Goal: Information Seeking & Learning: Learn about a topic

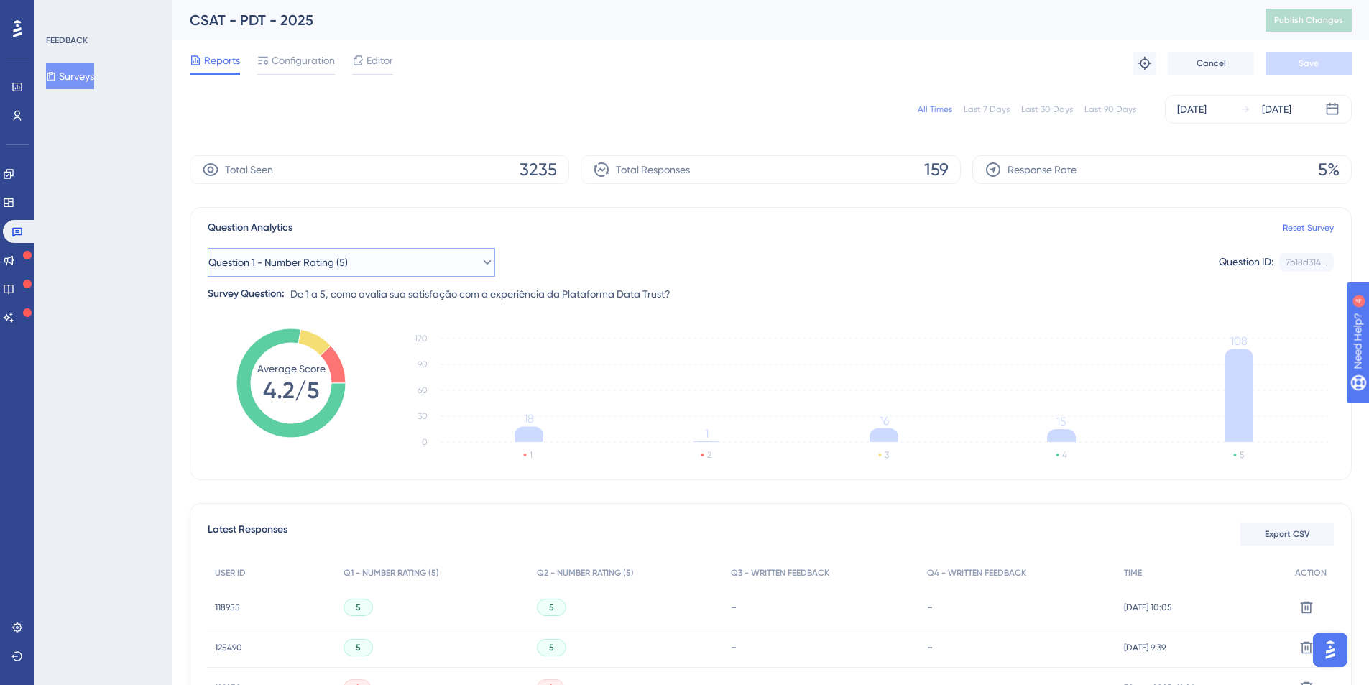
click at [368, 264] on button "Question 1 - Number Rating (5)" at bounding box center [352, 262] width 288 height 29
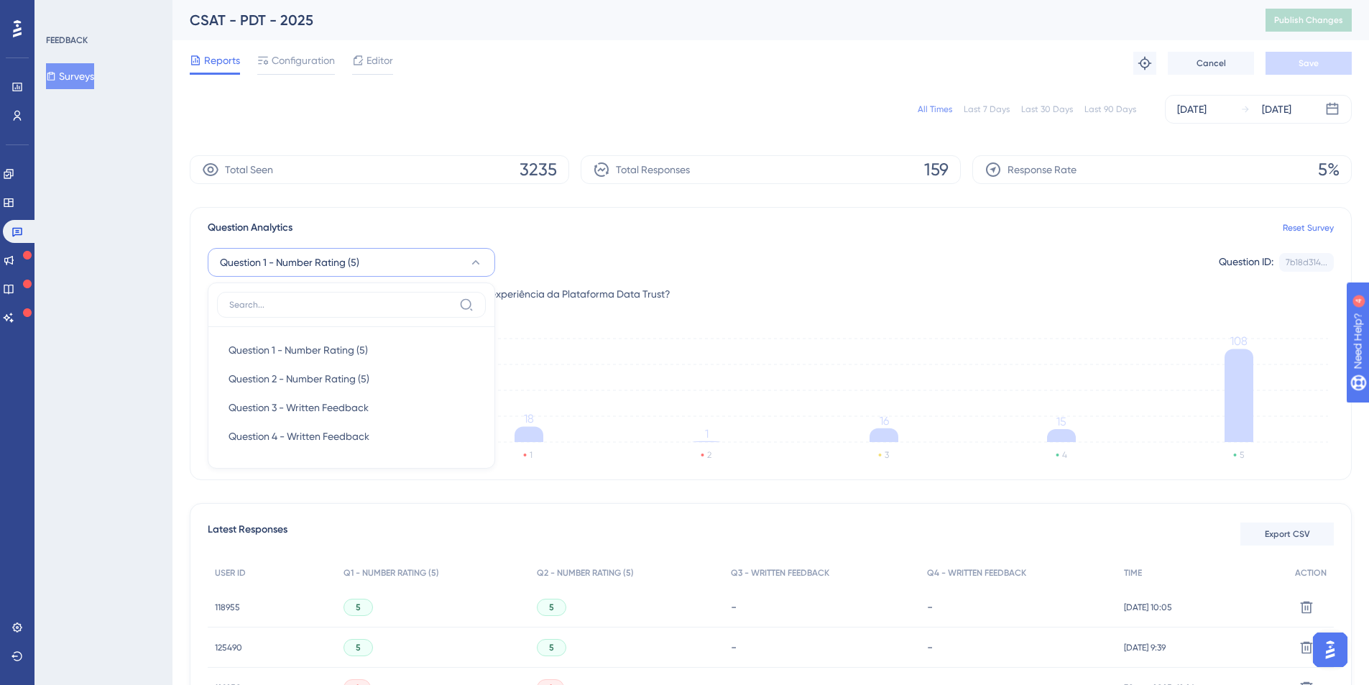
click at [593, 272] on div "Question 1 - Number Rating (5) Question 1 - Number Rating (5) Question 1 - Numb…" at bounding box center [771, 262] width 1126 height 29
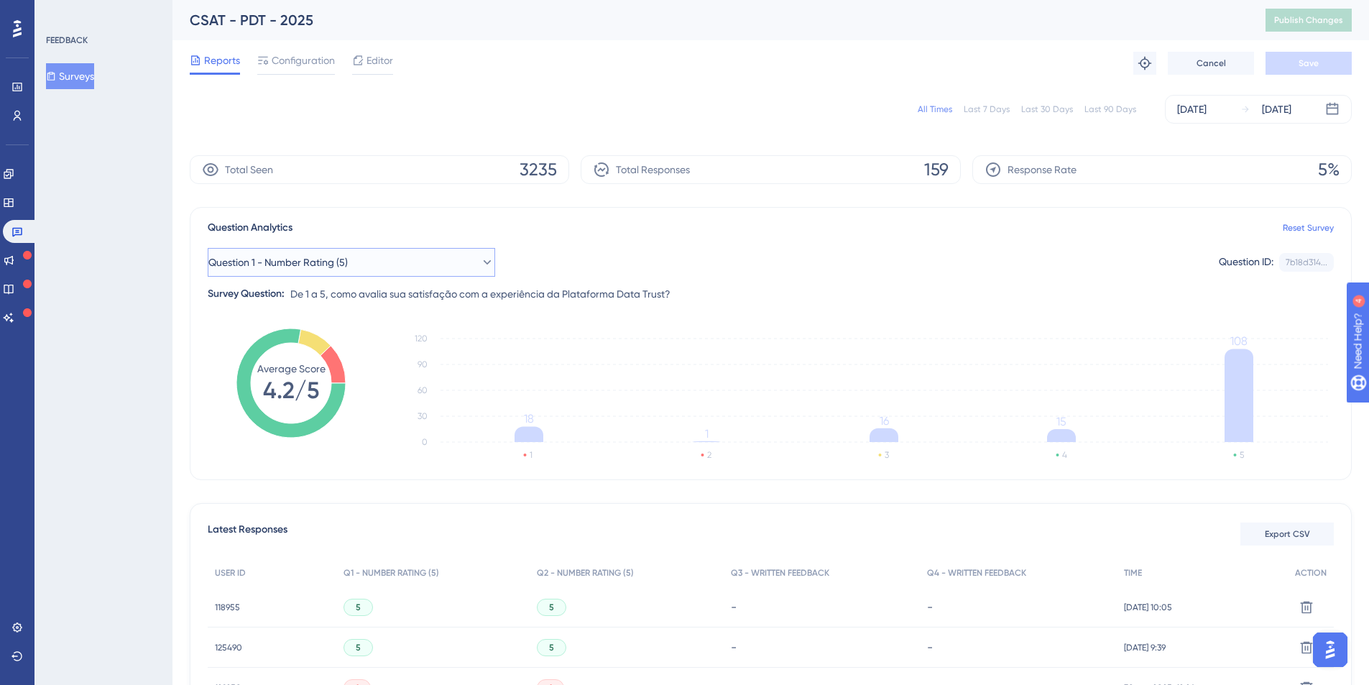
click at [367, 268] on button "Question 1 - Number Rating (5)" at bounding box center [352, 262] width 288 height 29
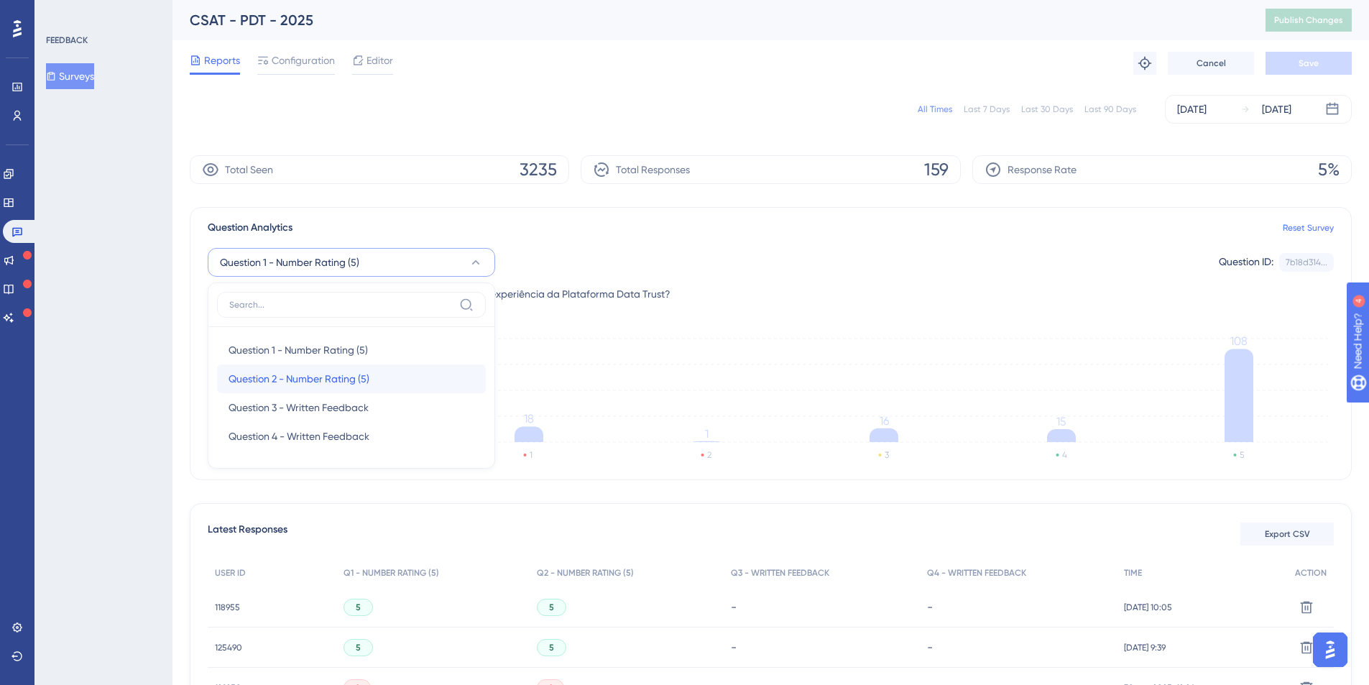
click at [341, 375] on span "Question 2 - Number Rating (5)" at bounding box center [299, 378] width 141 height 17
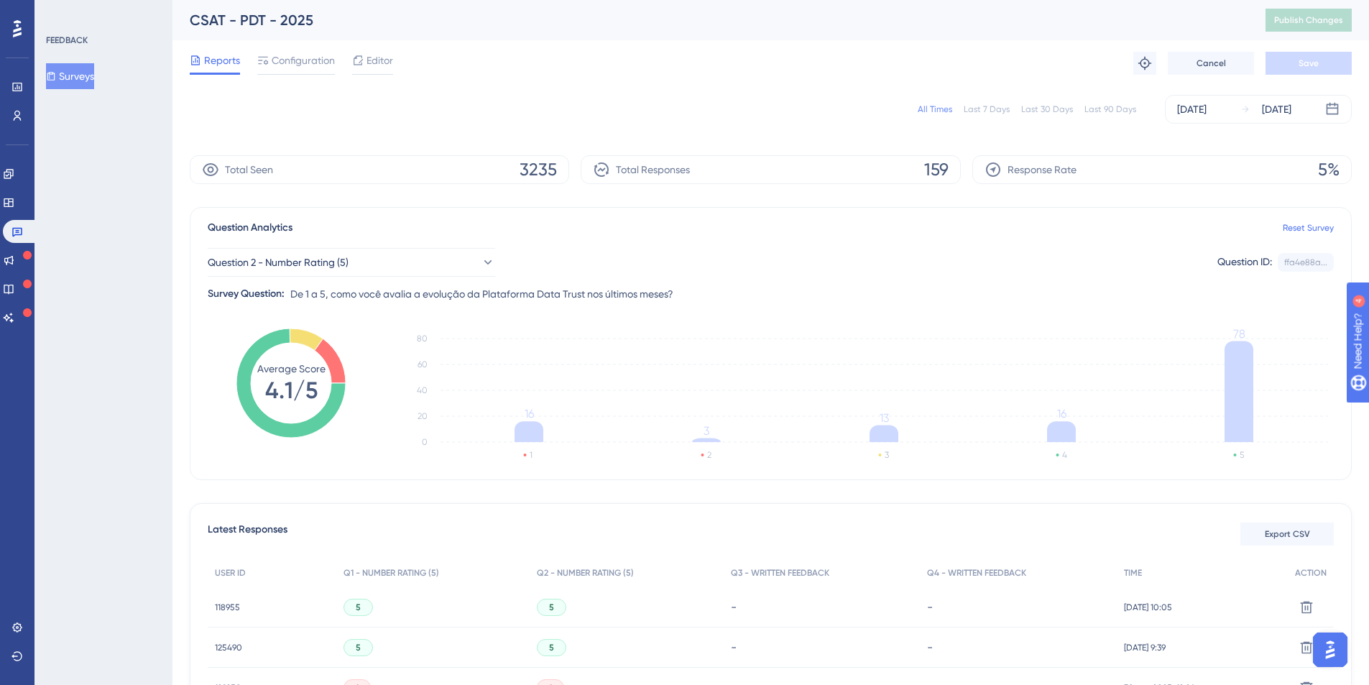
click at [464, 293] on span "De 1 a 5, como você avalia a evolução da Plataforma Data Trust nos últimos mese…" at bounding box center [481, 293] width 383 height 17
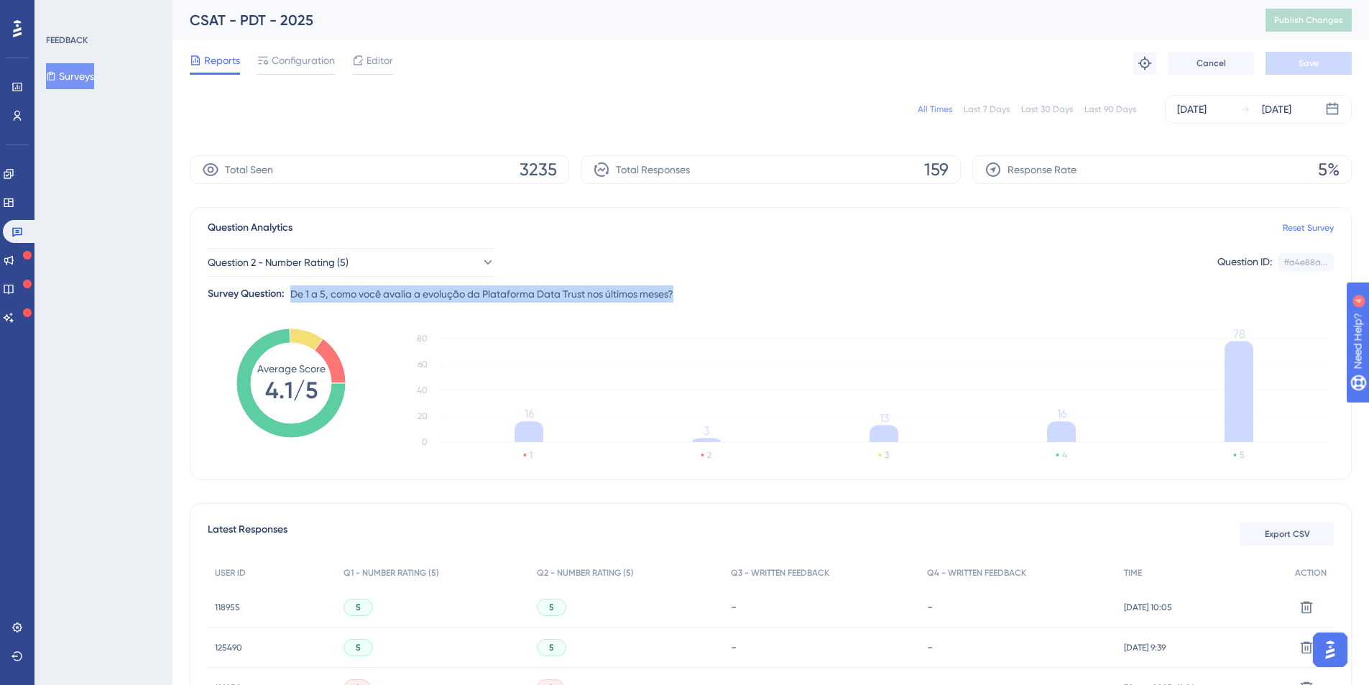
click at [464, 293] on span "De 1 a 5, como você avalia a evolução da Plataforma Data Trust nos últimos mese…" at bounding box center [481, 293] width 383 height 17
click at [545, 292] on span "De 1 a 5, como você avalia a evolução da Plataforma Data Trust nos últimos mese…" at bounding box center [481, 293] width 383 height 17
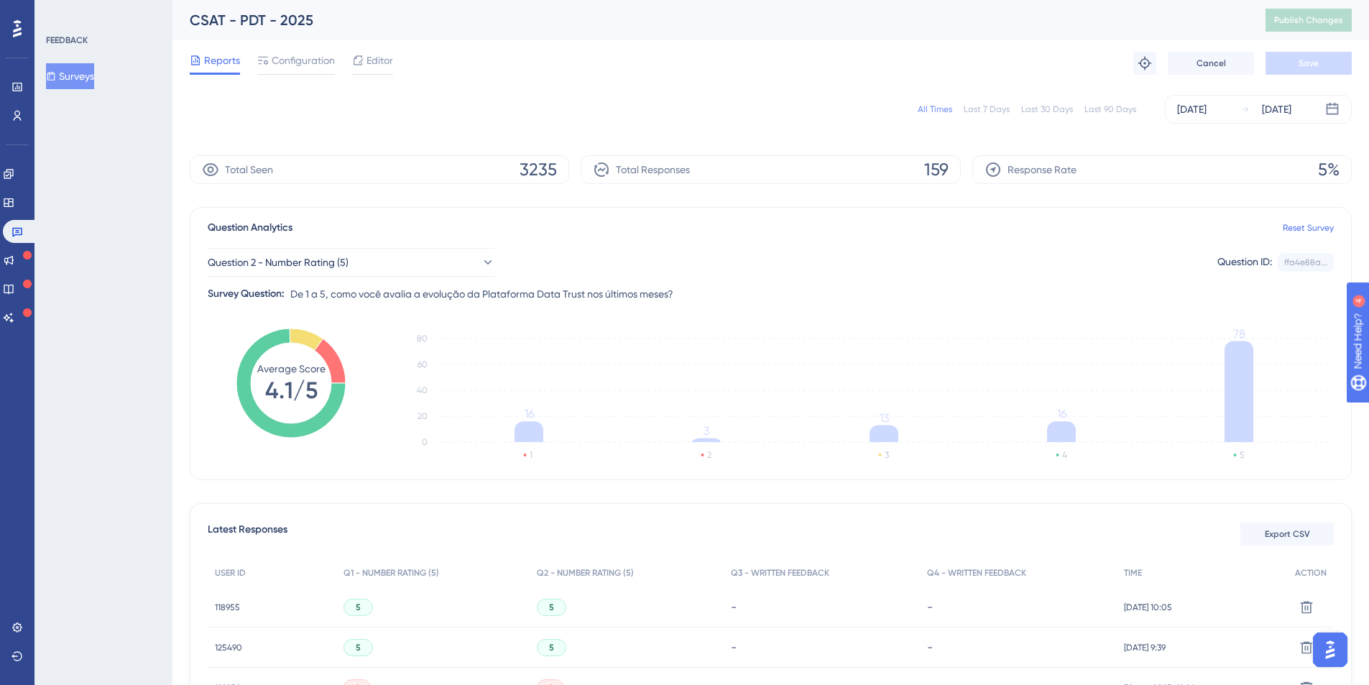
click at [525, 294] on span "De 1 a 5, como você avalia a evolução da Plataforma Data Trust nos últimos mese…" at bounding box center [481, 293] width 383 height 17
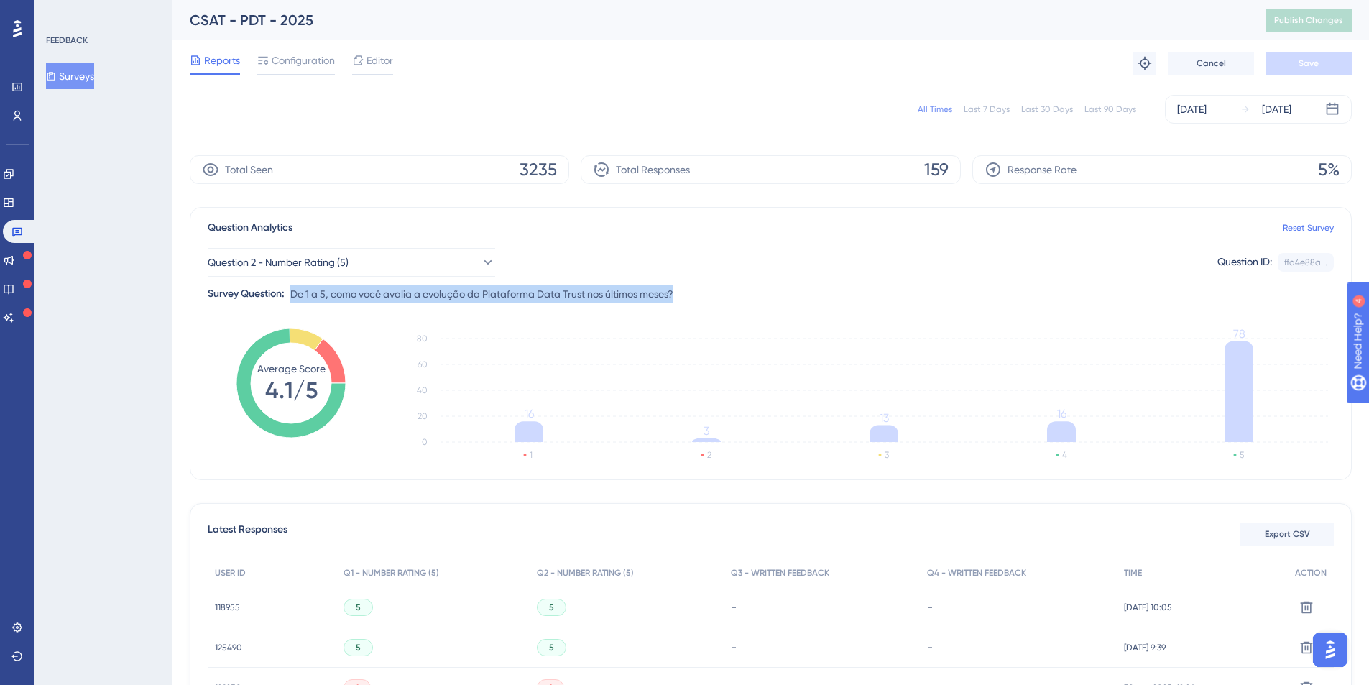
click at [525, 294] on span "De 1 a 5, como você avalia a evolução da Plataforma Data Trust nos últimos mese…" at bounding box center [481, 293] width 383 height 17
click at [517, 295] on span "De 1 a 5, como você avalia a evolução da Plataforma Data Trust nos últimos mese…" at bounding box center [481, 293] width 383 height 17
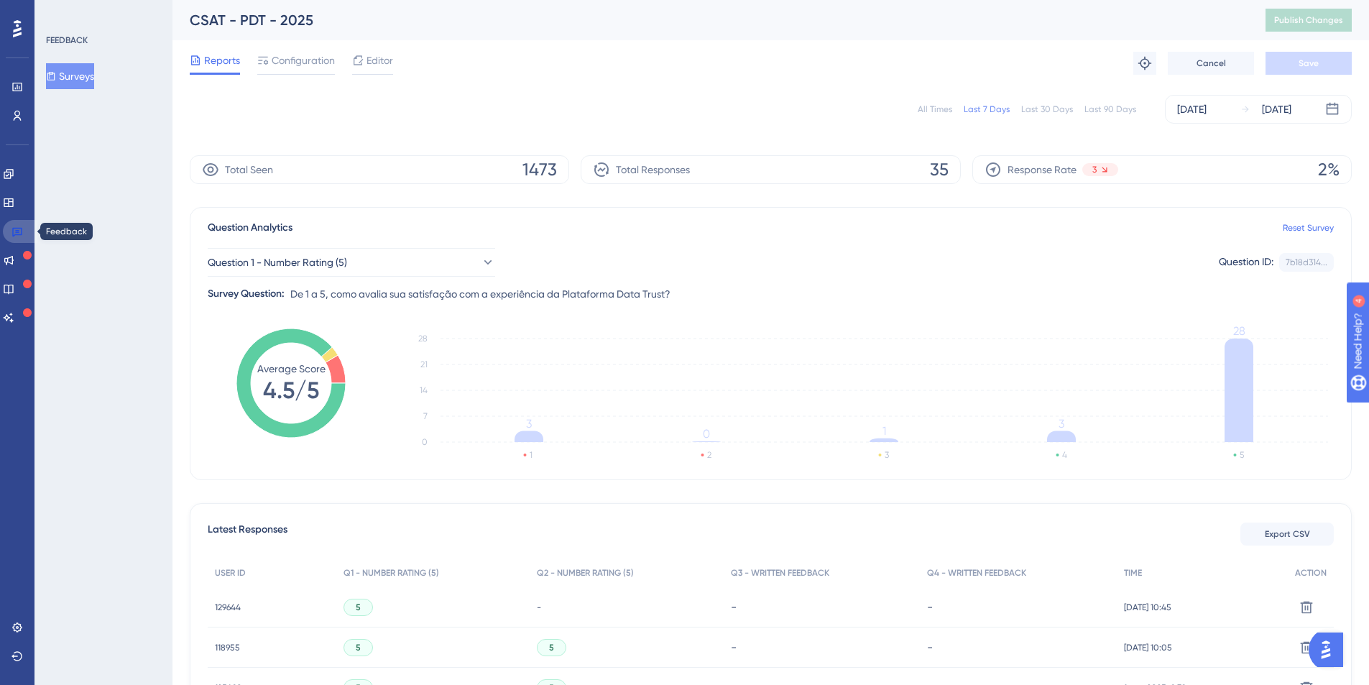
click at [27, 231] on link at bounding box center [20, 231] width 35 height 23
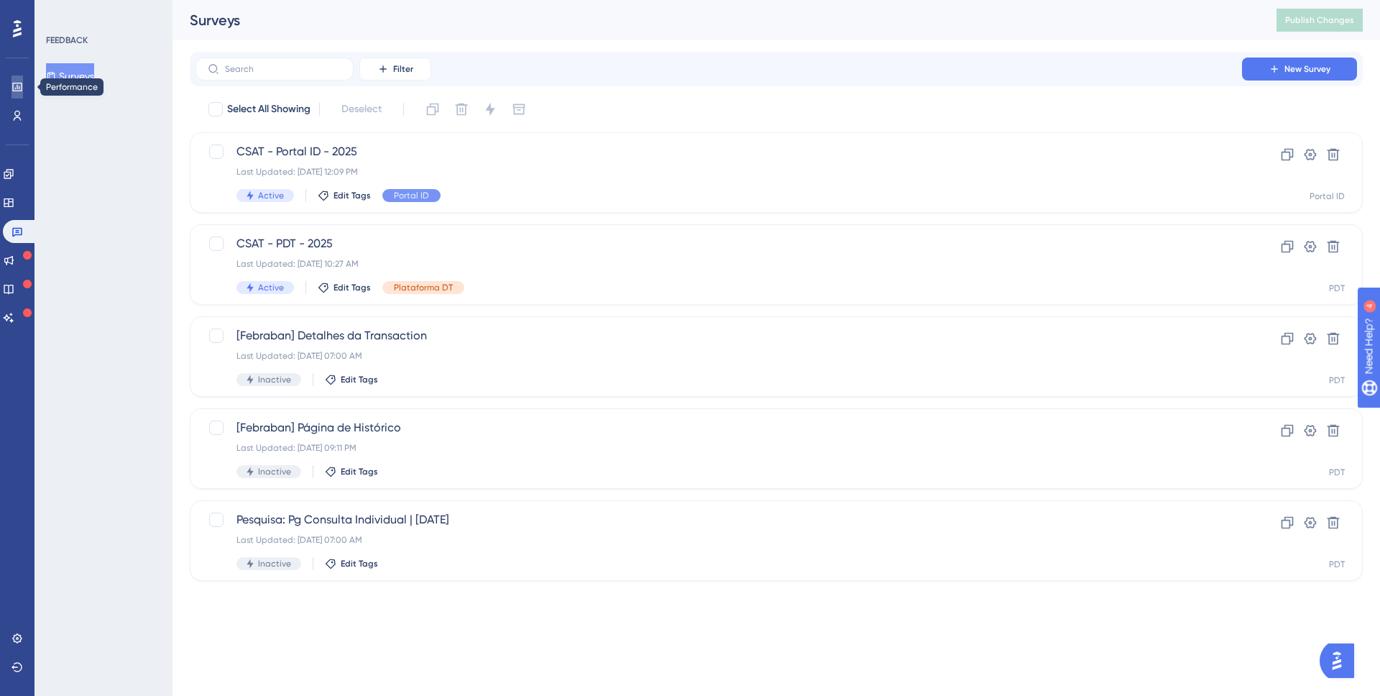
click at [17, 91] on icon at bounding box center [16, 87] width 9 height 9
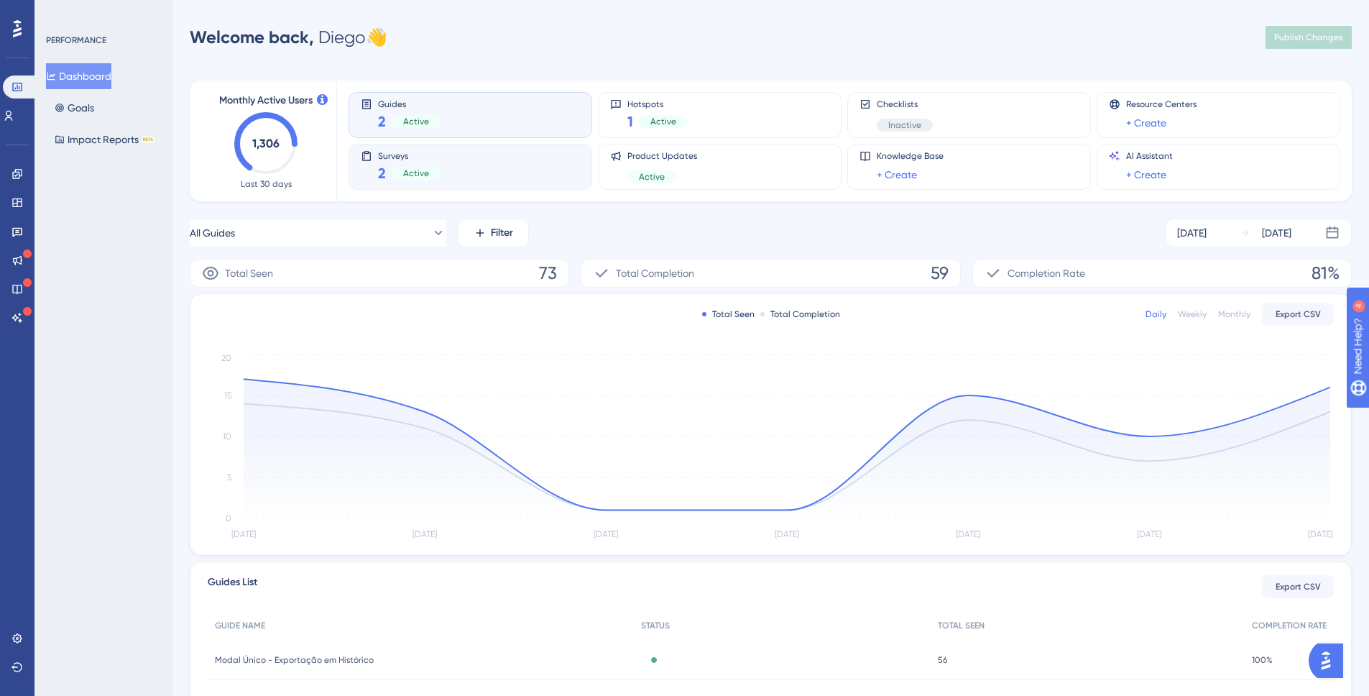
click at [457, 166] on div "Surveys 2 Active" at bounding box center [470, 166] width 219 height 33
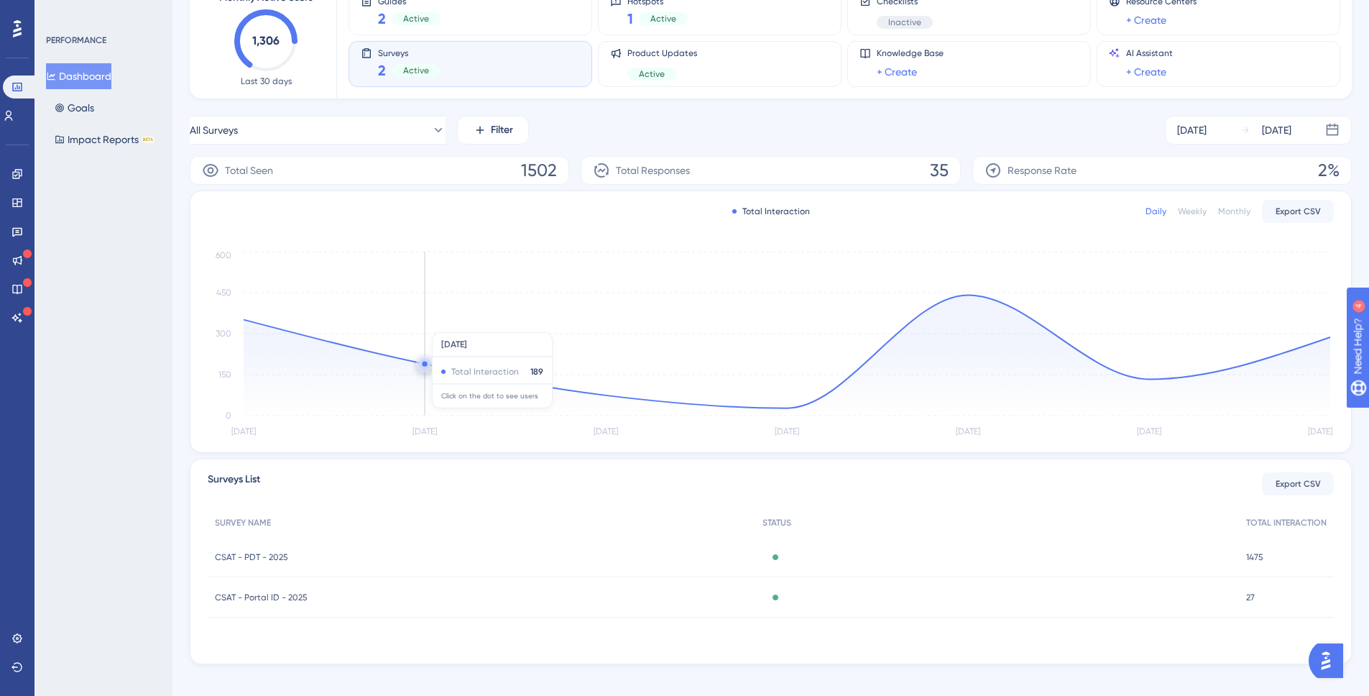
scroll to position [32, 0]
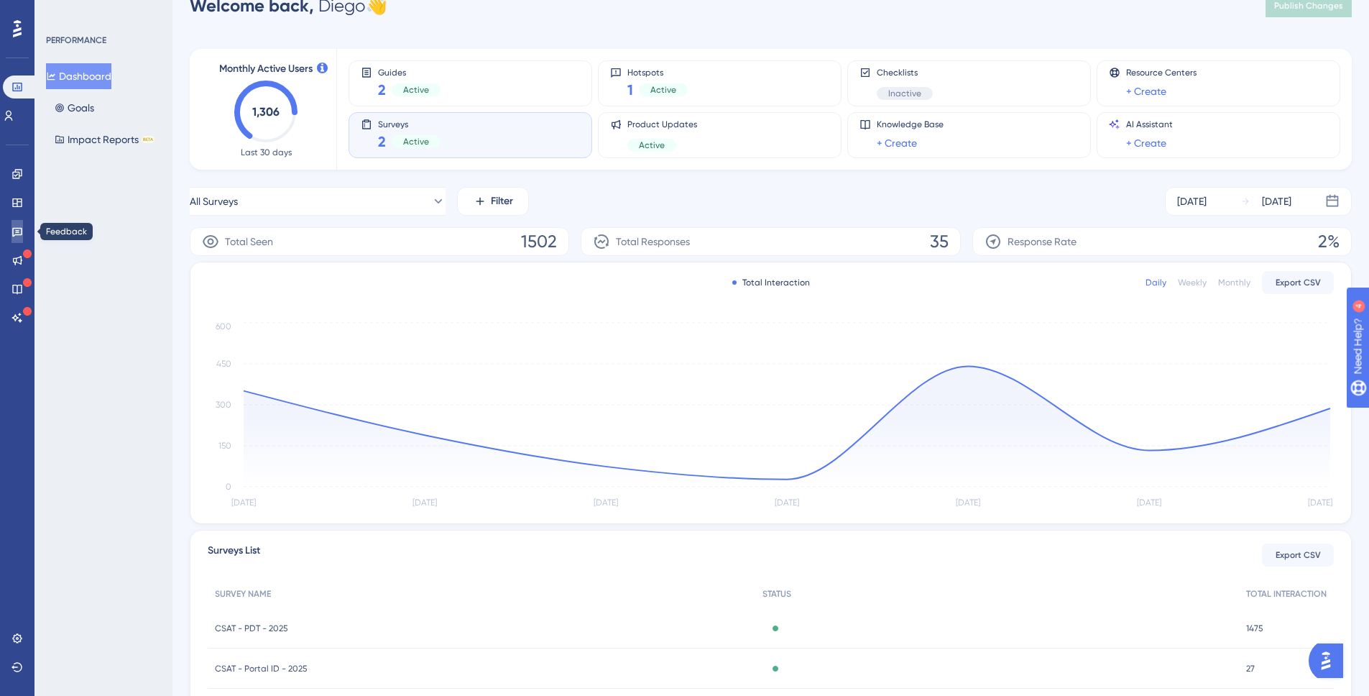
click at [14, 231] on icon at bounding box center [18, 232] width 12 height 12
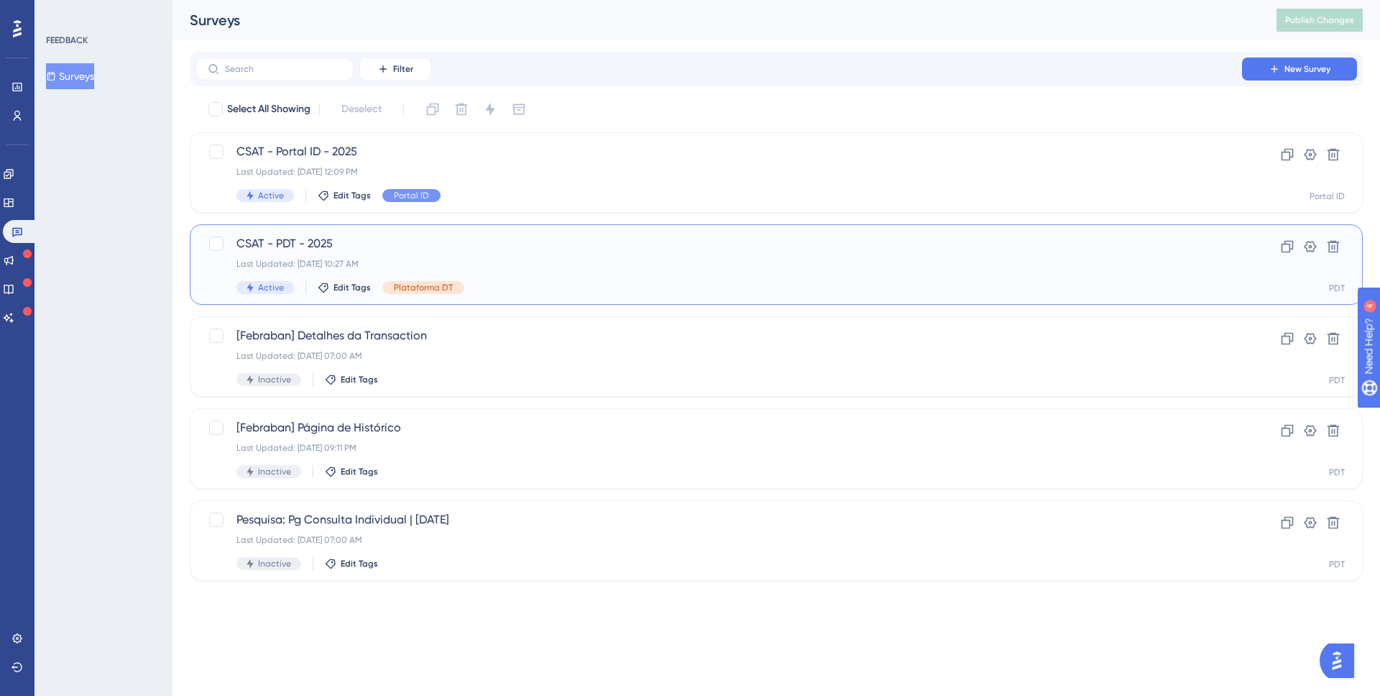
click at [358, 247] on span "CSAT - PDT - 2025" at bounding box center [719, 243] width 965 height 17
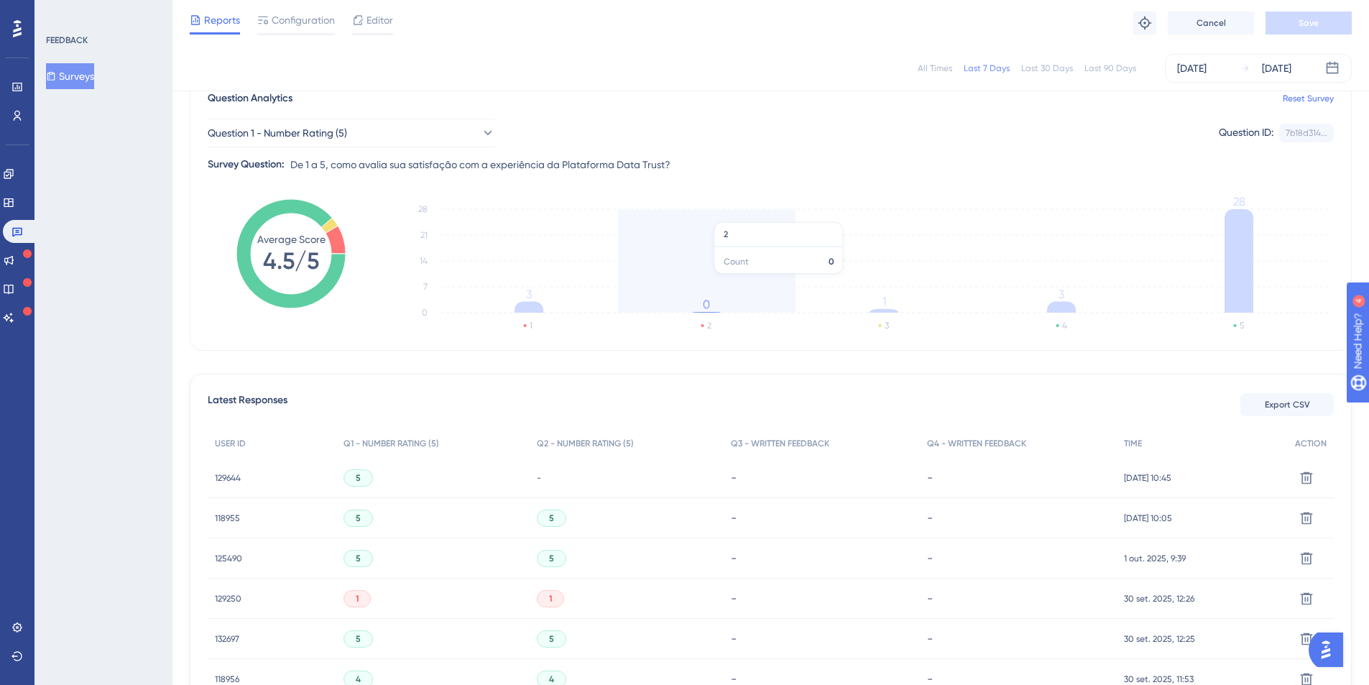
scroll to position [58, 0]
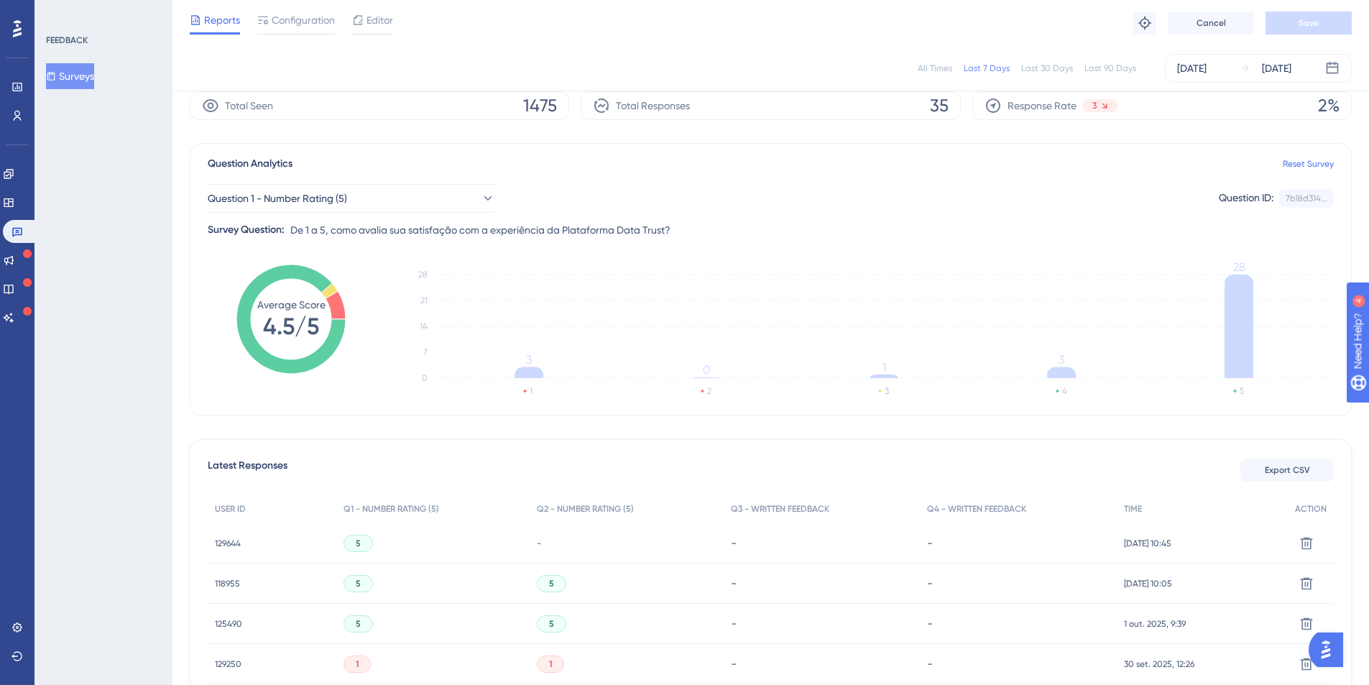
click at [946, 70] on div "All Times" at bounding box center [935, 69] width 35 height 12
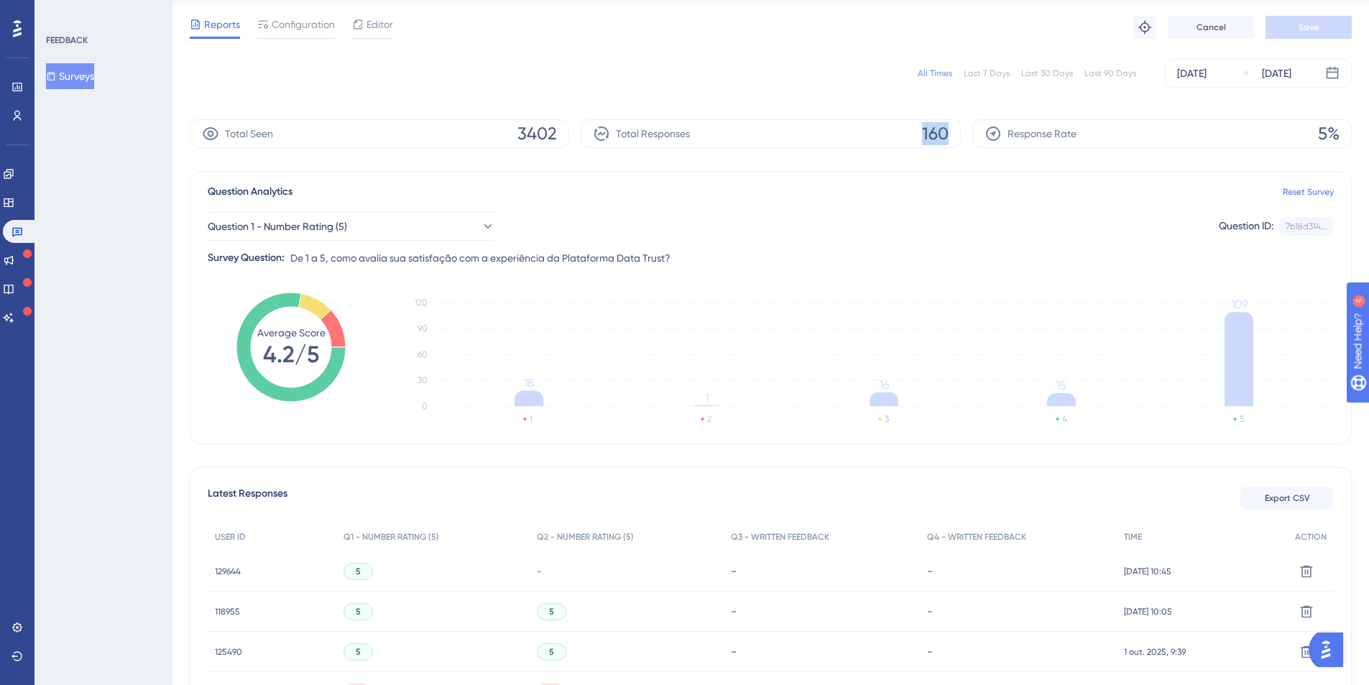
drag, startPoint x: 923, startPoint y: 132, endPoint x: 953, endPoint y: 132, distance: 30.2
click at [953, 132] on div "Total Responses 160" at bounding box center [771, 133] width 380 height 29
click at [935, 133] on span "160" at bounding box center [935, 133] width 27 height 23
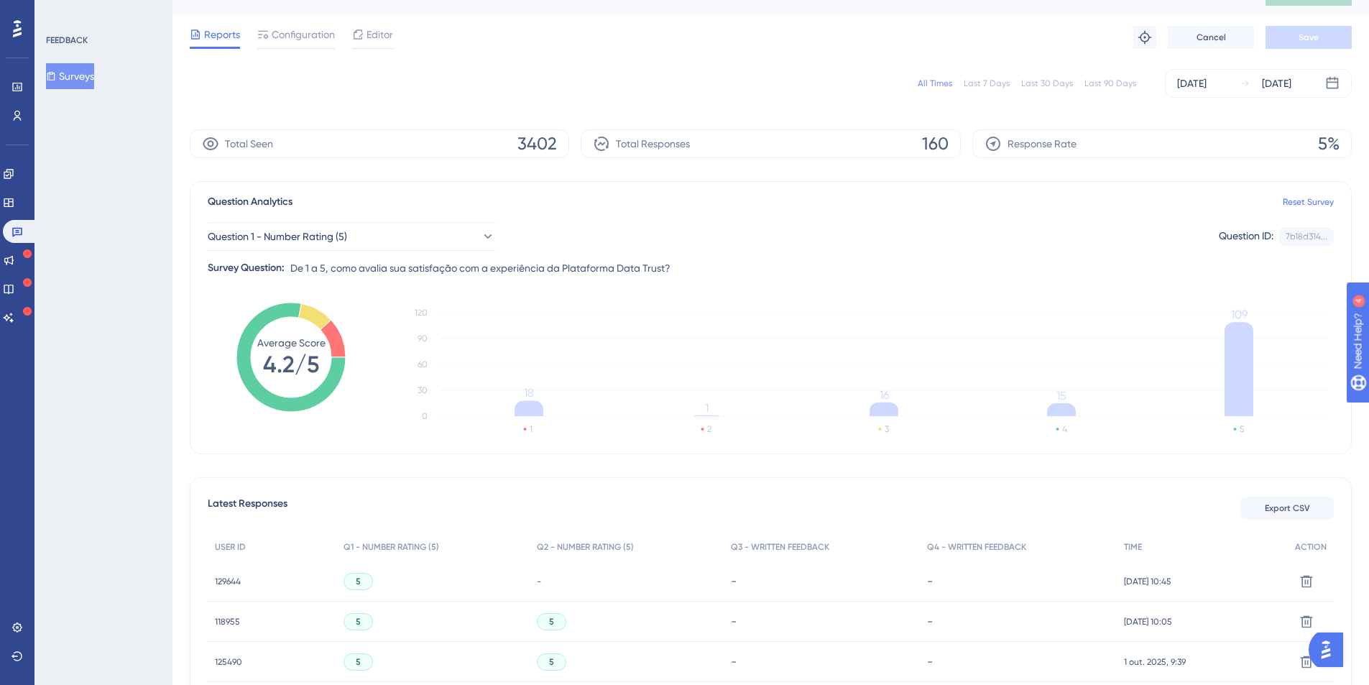
scroll to position [18, 0]
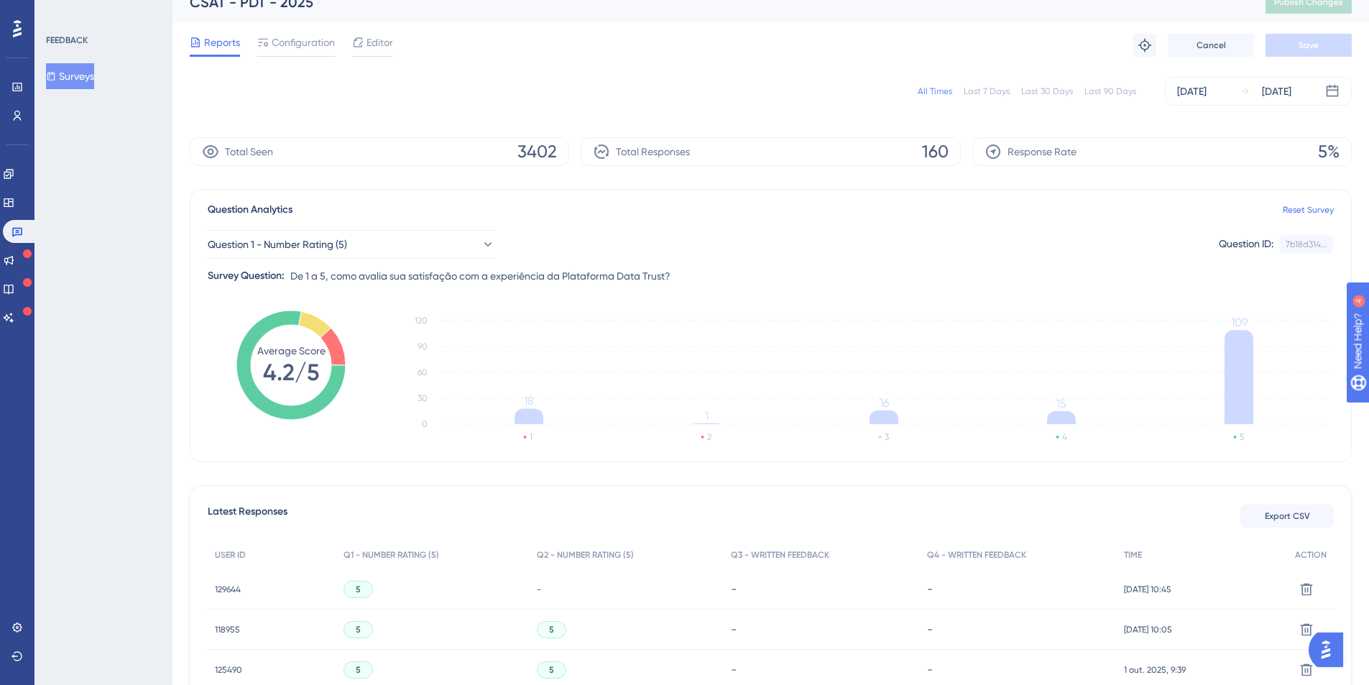
click at [933, 152] on span "160" at bounding box center [935, 151] width 27 height 23
click at [934, 152] on span "160" at bounding box center [935, 151] width 27 height 23
click at [940, 147] on span "160" at bounding box center [935, 151] width 27 height 23
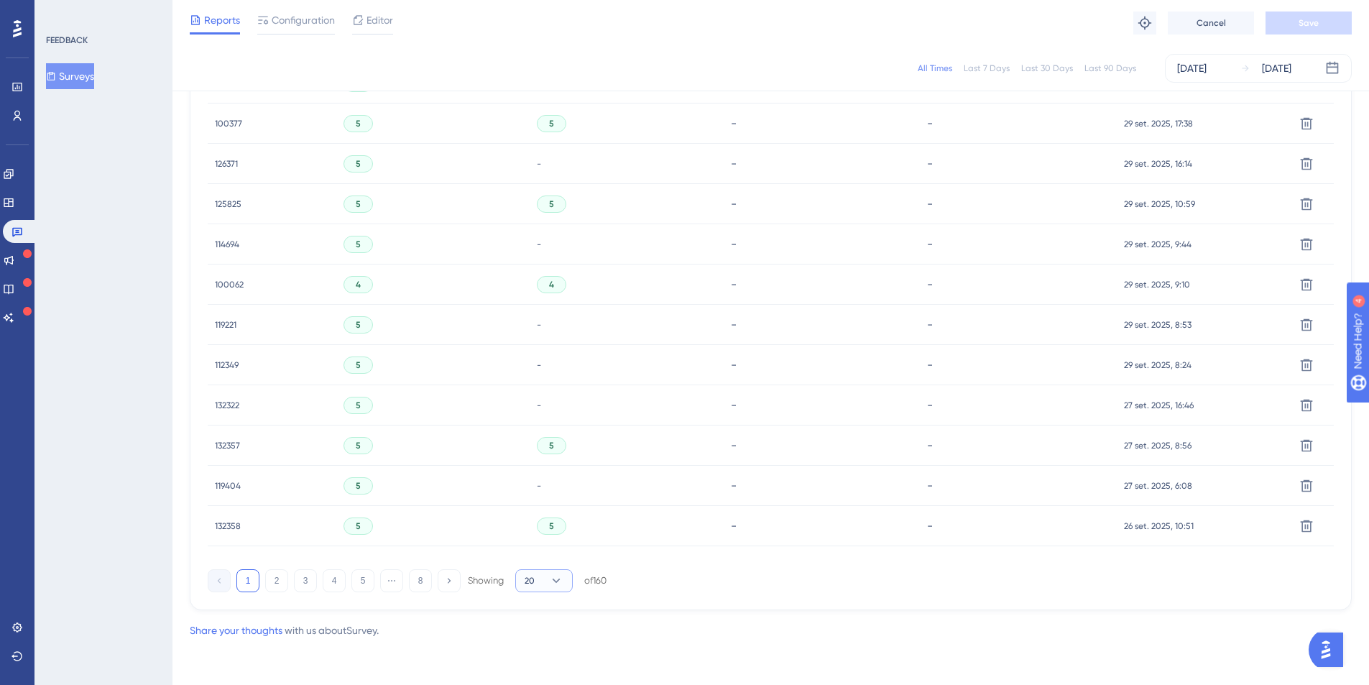
click at [550, 579] on icon at bounding box center [556, 581] width 14 height 14
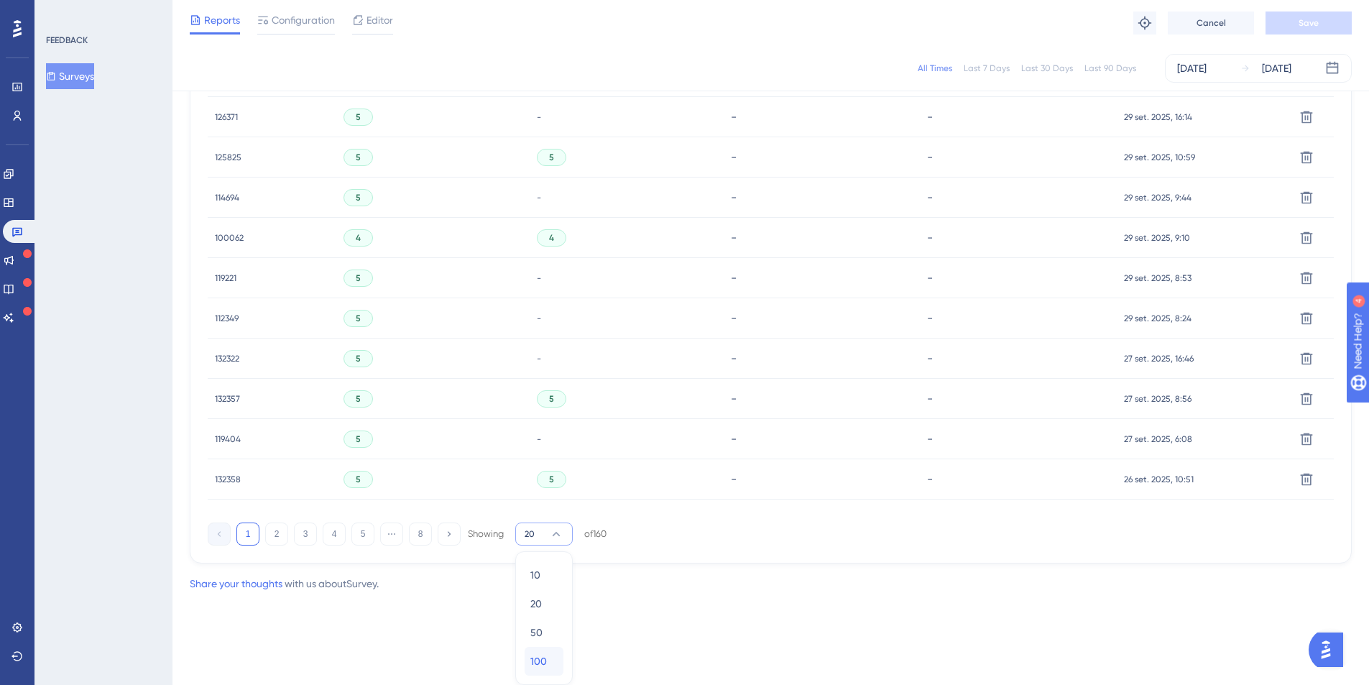
click at [554, 654] on div "100 100" at bounding box center [544, 661] width 27 height 29
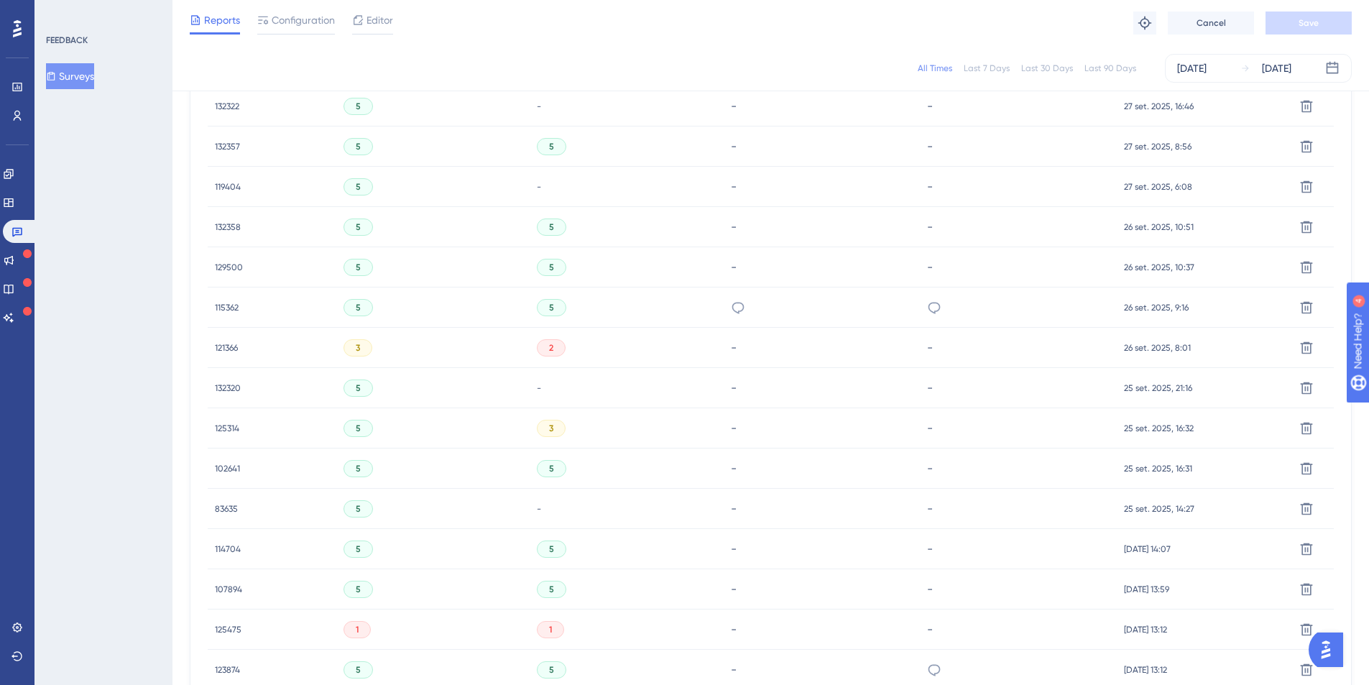
scroll to position [264, 0]
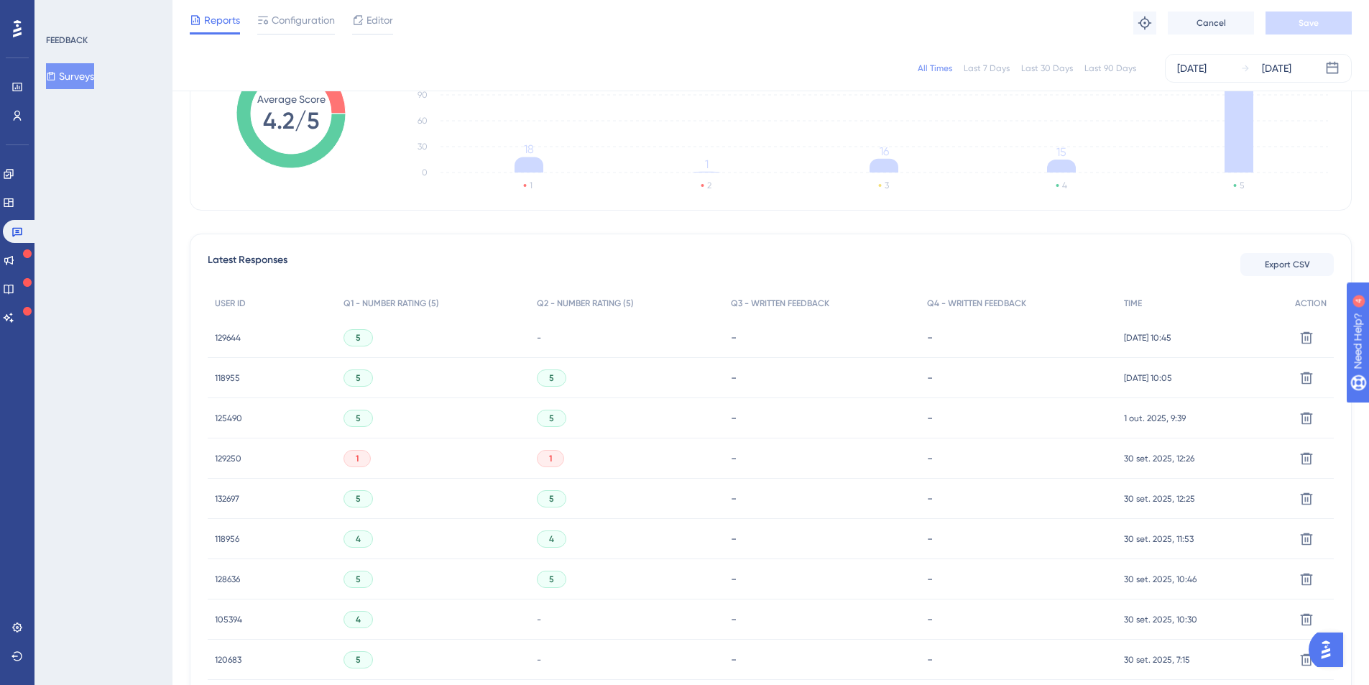
click at [226, 340] on span "129644" at bounding box center [228, 338] width 26 height 12
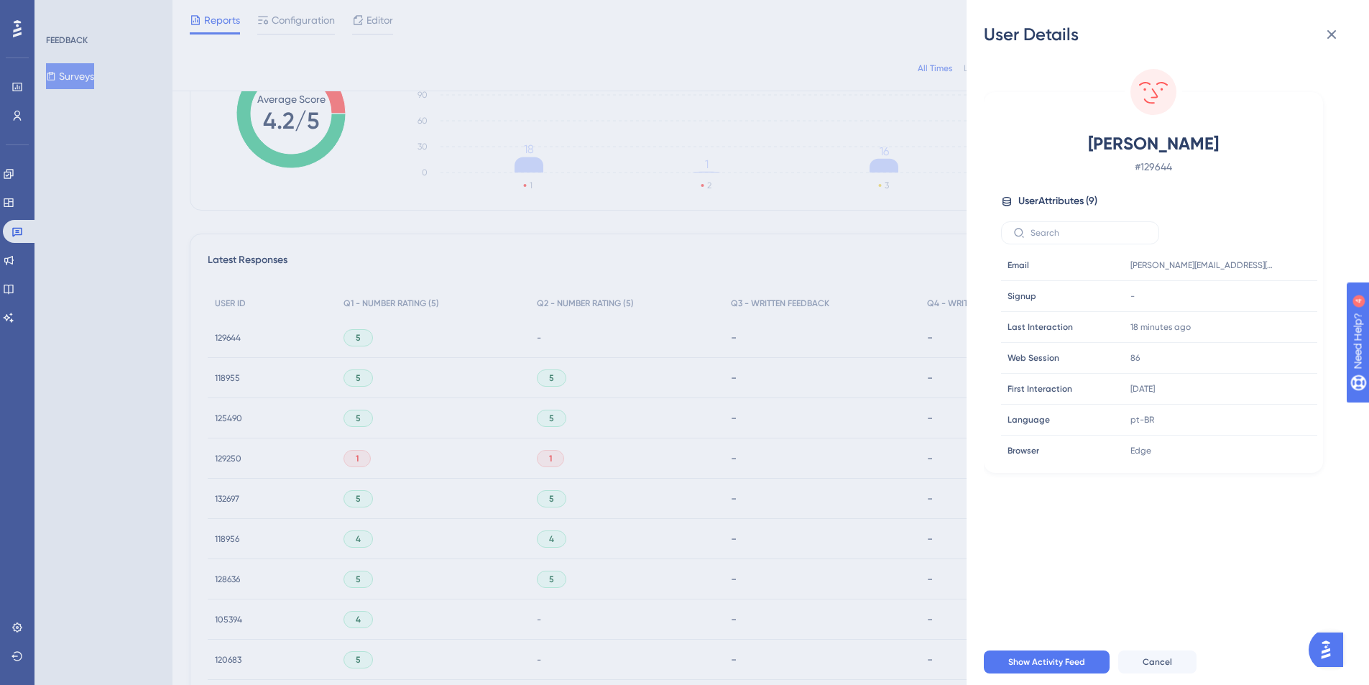
click at [431, 358] on div "User Details JULIANA APARECIDA TEIXEIRA # 129644 User Attributes ( 9 ) Email Em…" at bounding box center [684, 342] width 1369 height 685
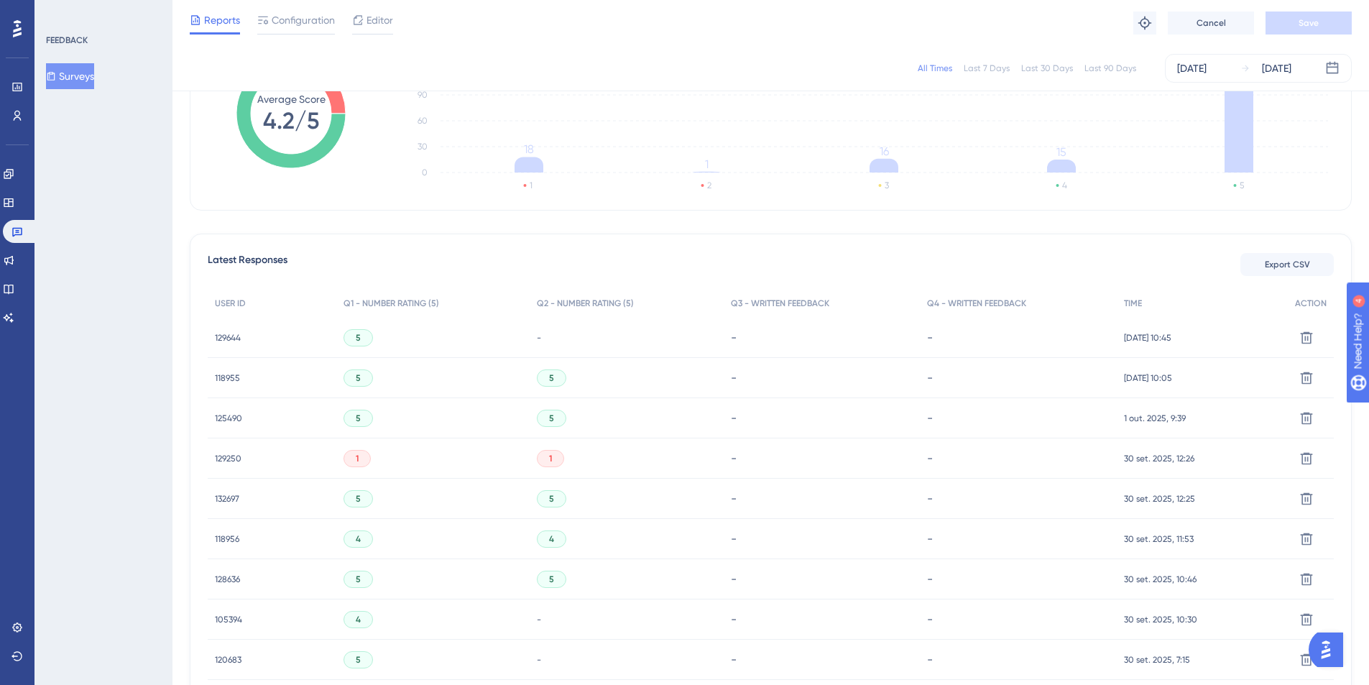
click at [359, 334] on div "5" at bounding box center [358, 337] width 29 height 17
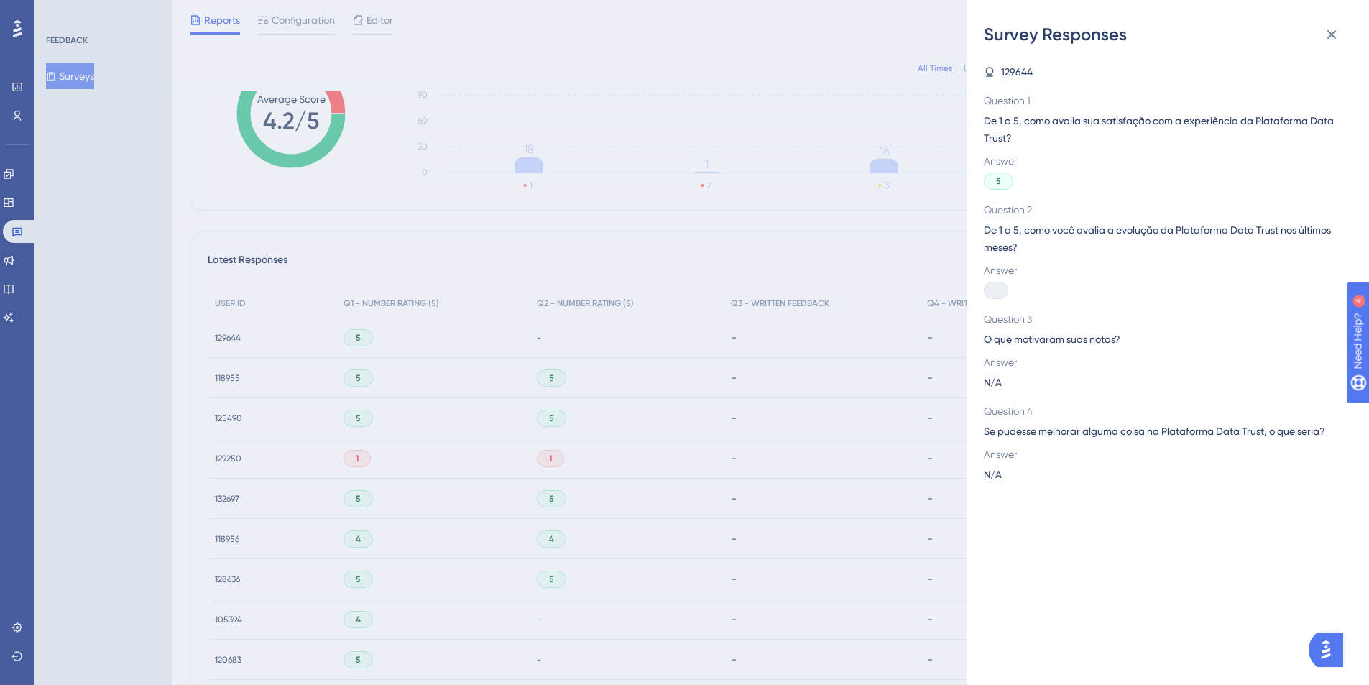
click at [602, 355] on div "Survey Responses 129644 Question 1 De 1 a 5, como avalia sua satisfação com a e…" at bounding box center [684, 342] width 1369 height 685
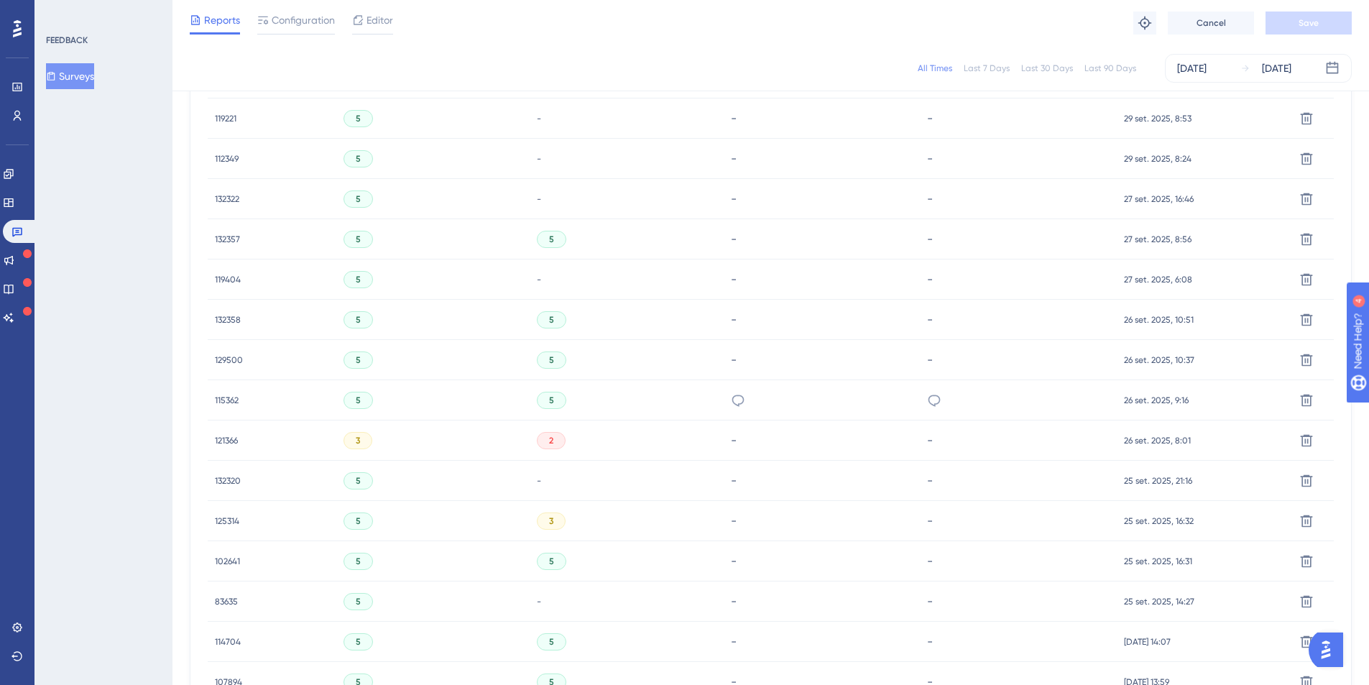
scroll to position [1067, 0]
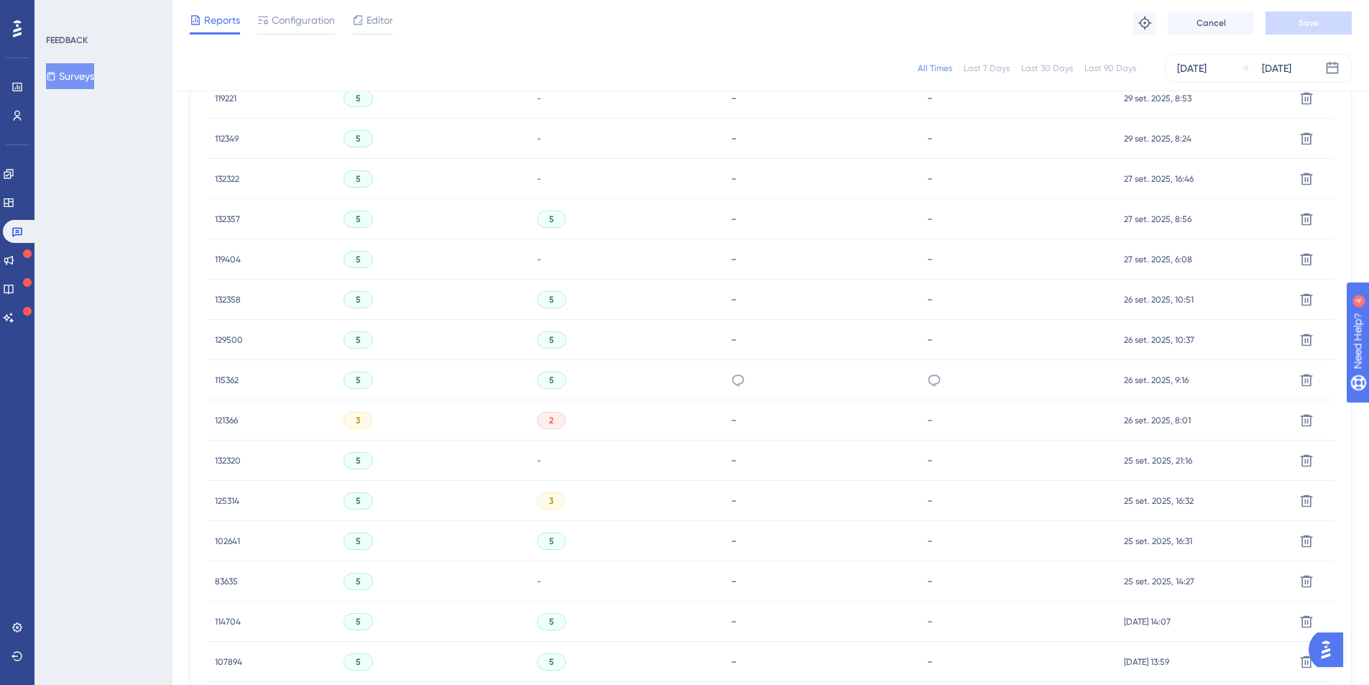
click at [608, 396] on div "5" at bounding box center [627, 380] width 195 height 40
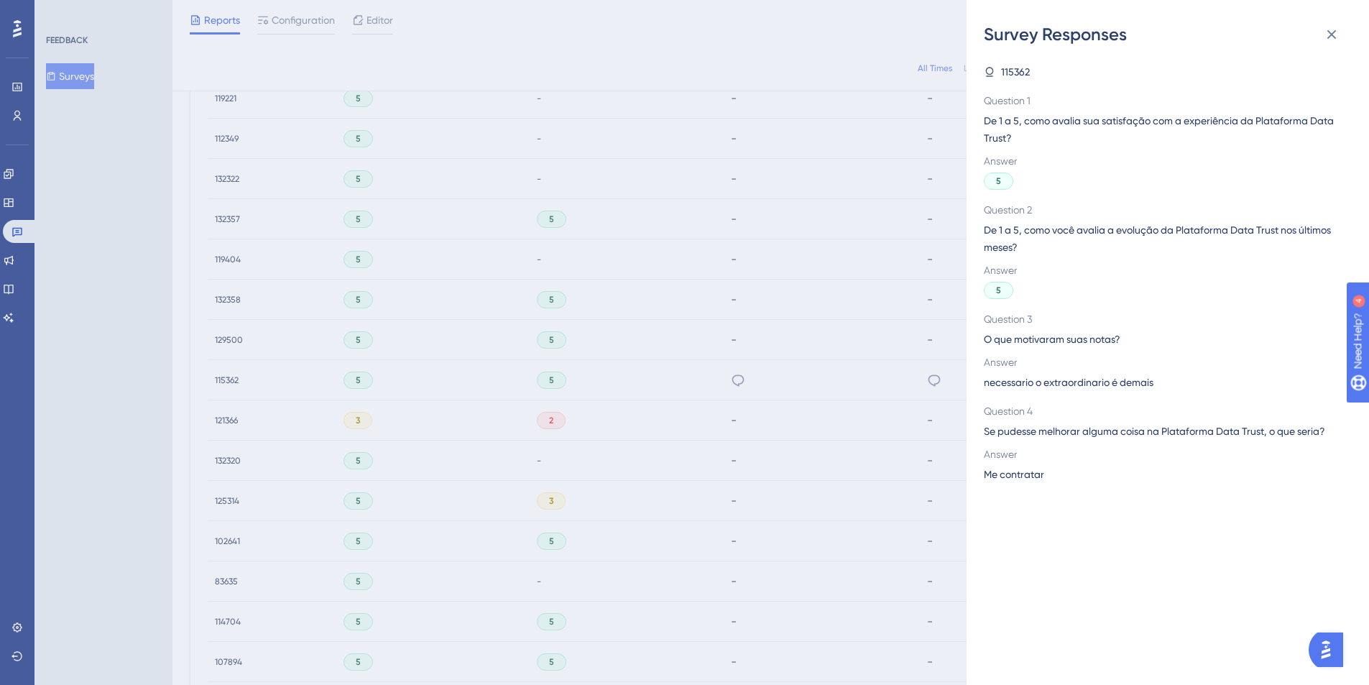
click at [1012, 380] on span "necessario o extraordinario é demais" at bounding box center [1069, 382] width 170 height 17
click at [1024, 476] on span "Me contratar" at bounding box center [1014, 474] width 60 height 17
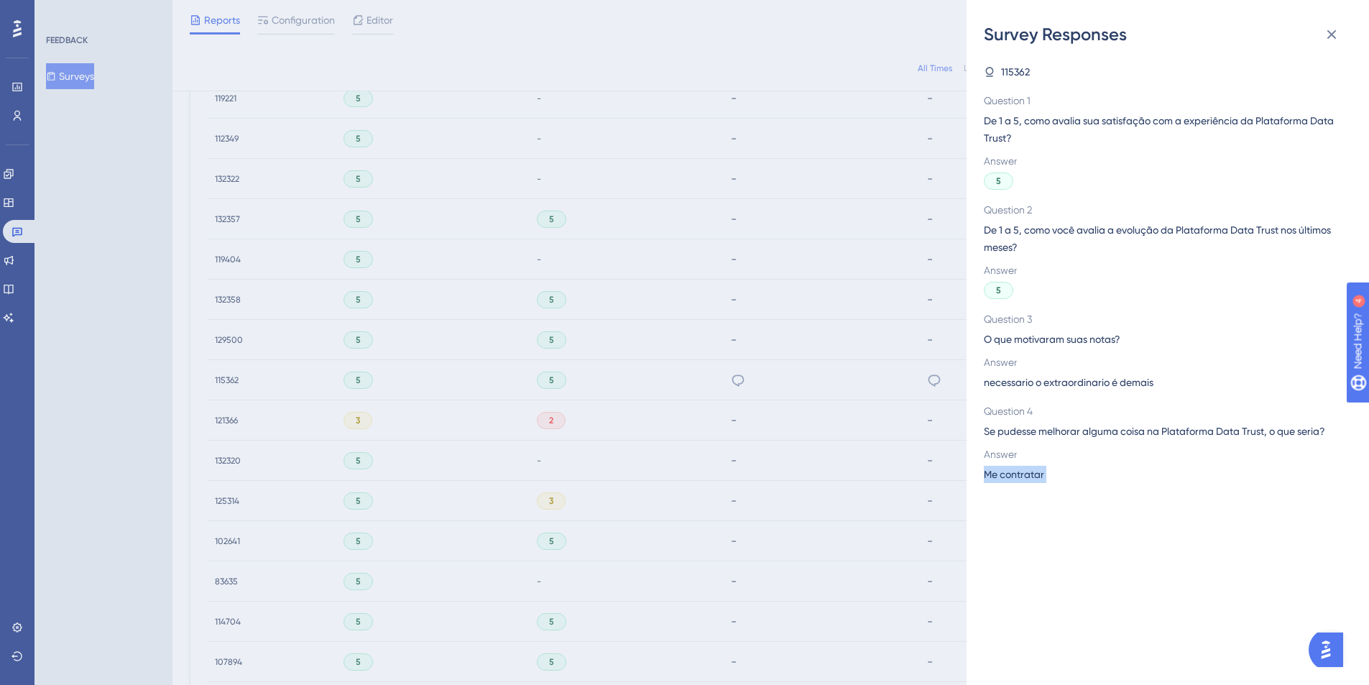
click at [1024, 476] on span "Me contratar" at bounding box center [1014, 474] width 60 height 17
click at [1037, 469] on span "Me contratar" at bounding box center [1014, 474] width 60 height 17
click at [538, 372] on div "Survey Responses 115362 Question 1 De 1 a 5, como avalia sua satisfação com a e…" at bounding box center [684, 342] width 1369 height 685
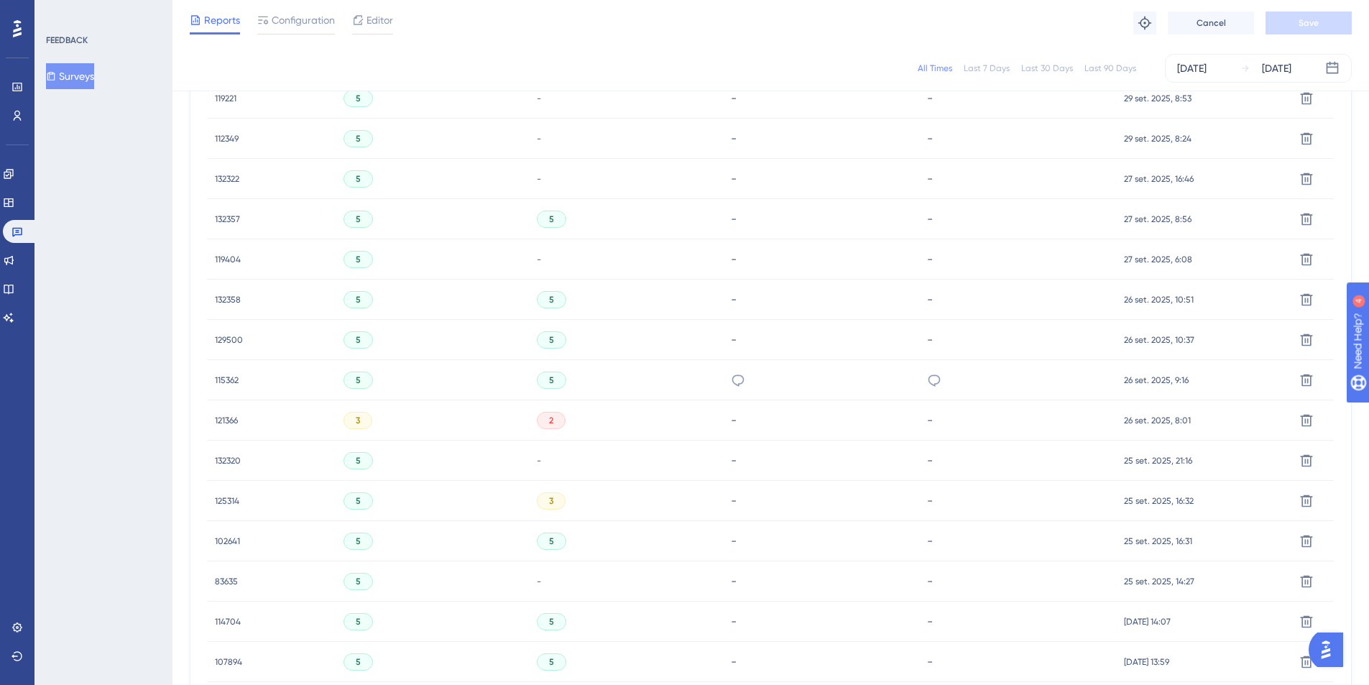
click at [223, 377] on span "115362" at bounding box center [227, 381] width 24 height 12
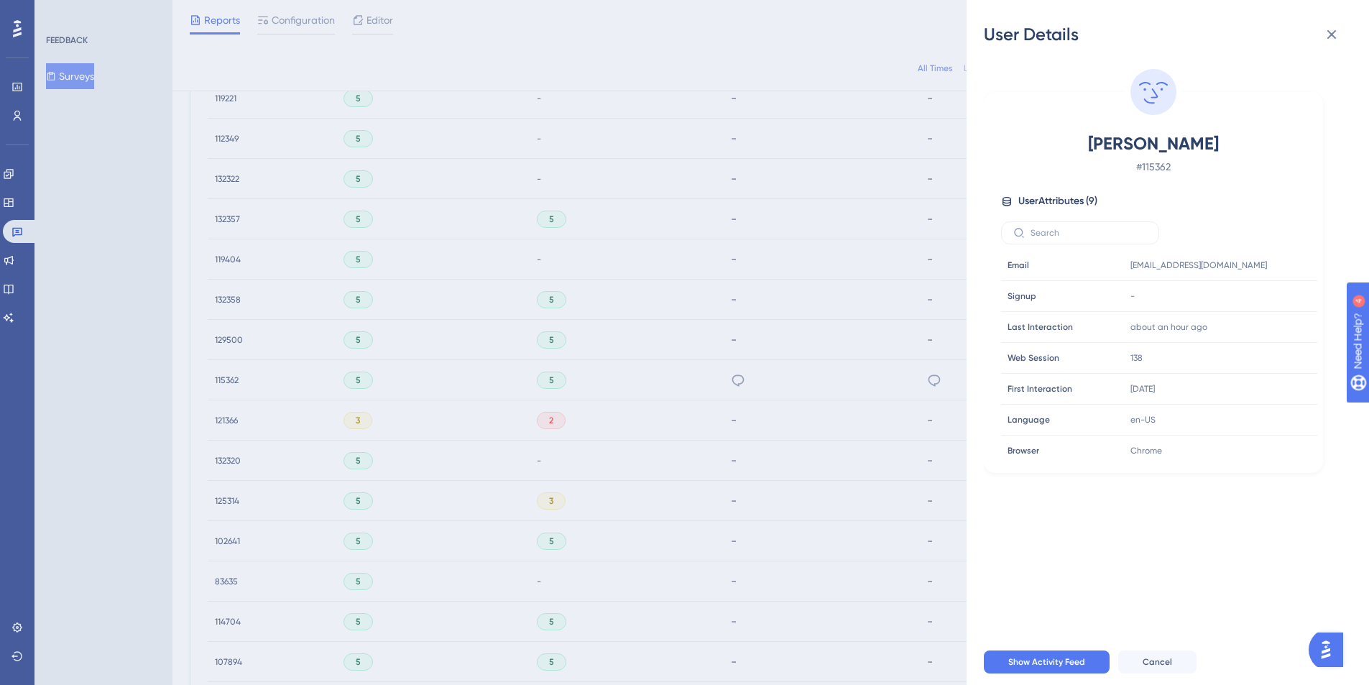
click at [472, 364] on div "User Details Mauro Dos Santos Souza # 115362 User Attributes ( 9 ) Email Email …" at bounding box center [684, 342] width 1369 height 685
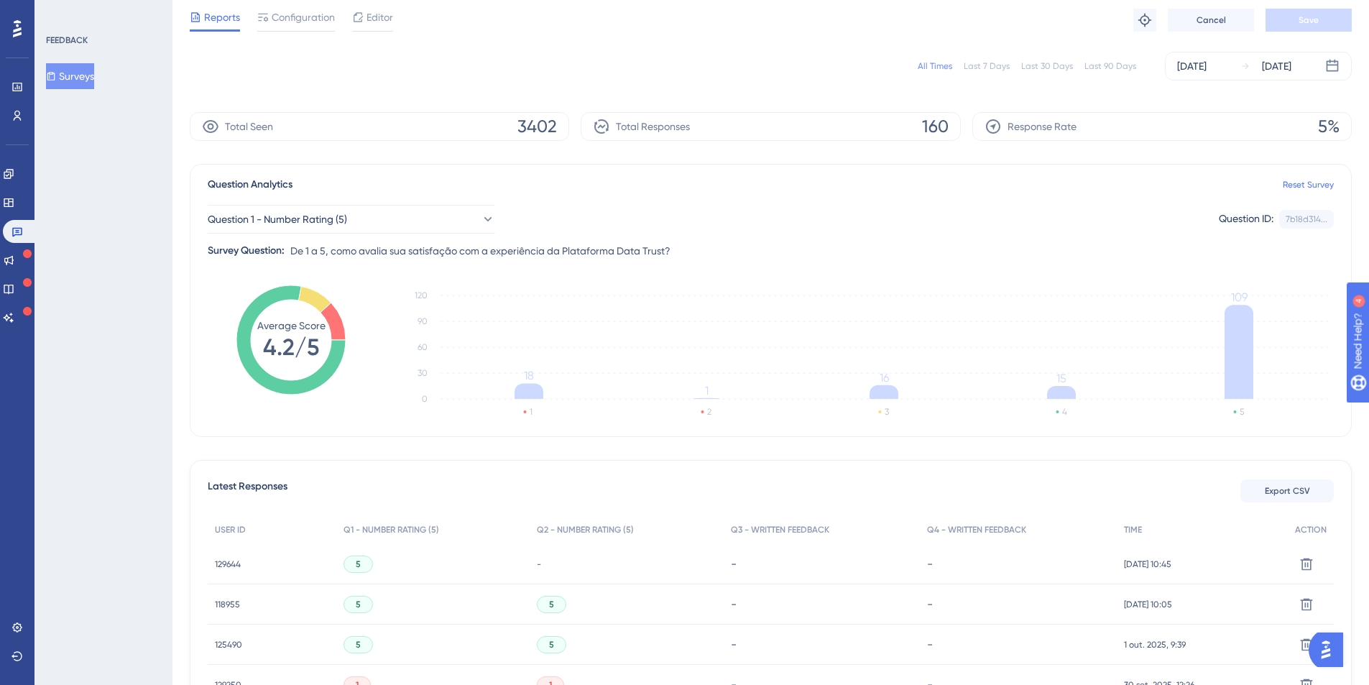
scroll to position [0, 0]
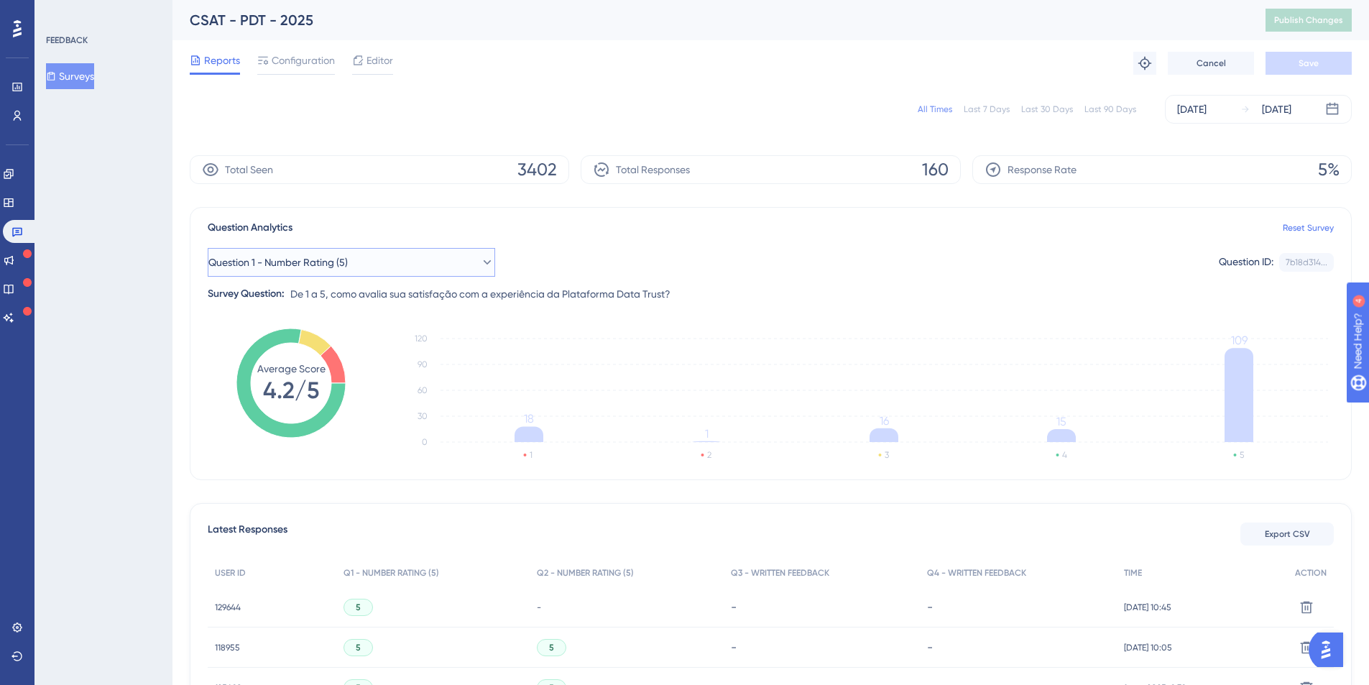
click at [333, 265] on span "Question 1 - Number Rating (5)" at bounding box center [277, 262] width 139 height 17
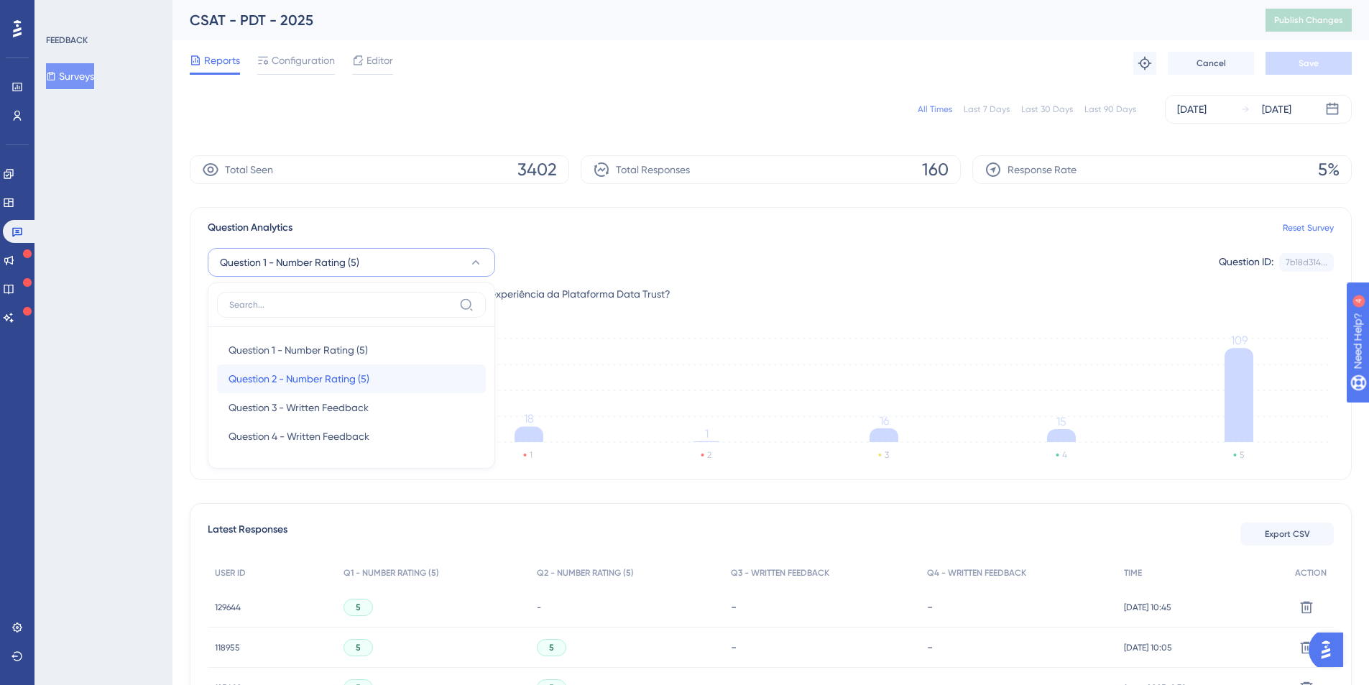
click at [300, 371] on span "Question 2 - Number Rating (5)" at bounding box center [299, 378] width 141 height 17
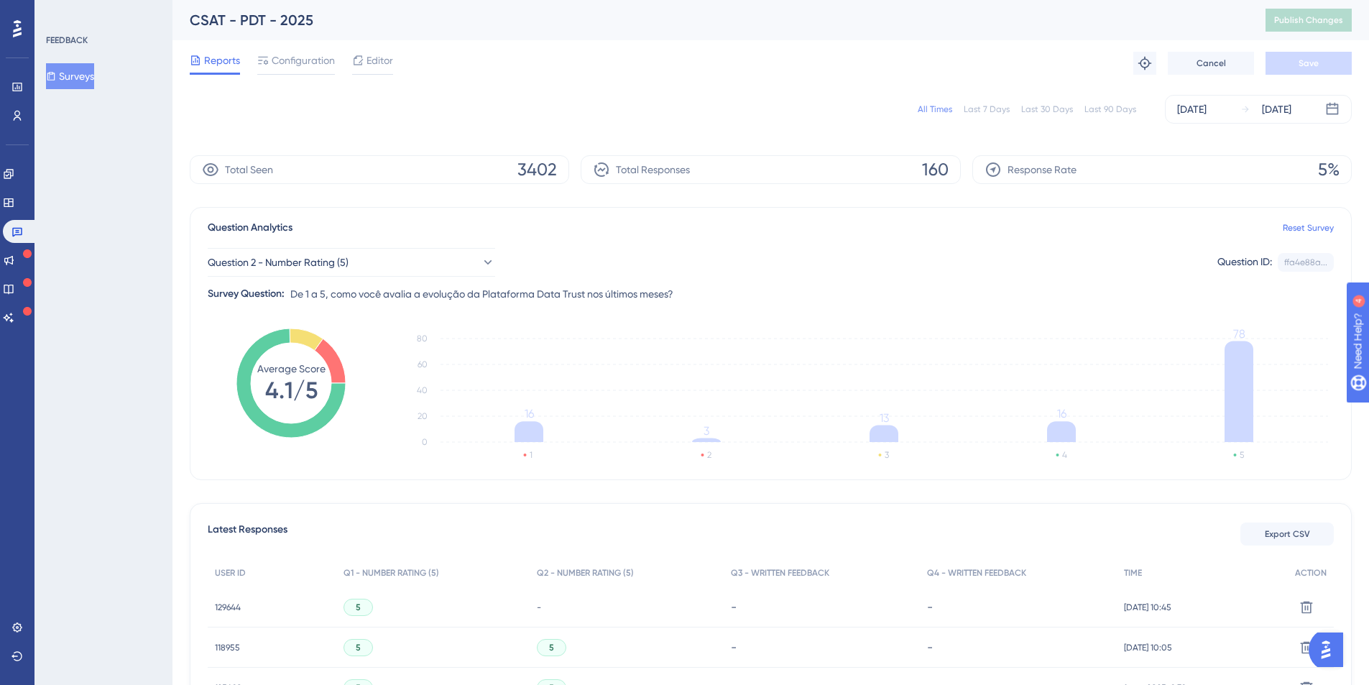
click at [262, 388] on icon "Average Score 4.1/5" at bounding box center [291, 383] width 109 height 109
drag, startPoint x: 265, startPoint y: 390, endPoint x: 324, endPoint y: 391, distance: 59.7
click at [323, 391] on icon "Average Score 4.1/5" at bounding box center [291, 383] width 109 height 109
click at [280, 389] on tspan "4.1/5" at bounding box center [291, 390] width 52 height 27
click at [72, 10] on div "FEEDBACK Surveys" at bounding box center [104, 342] width 138 height 685
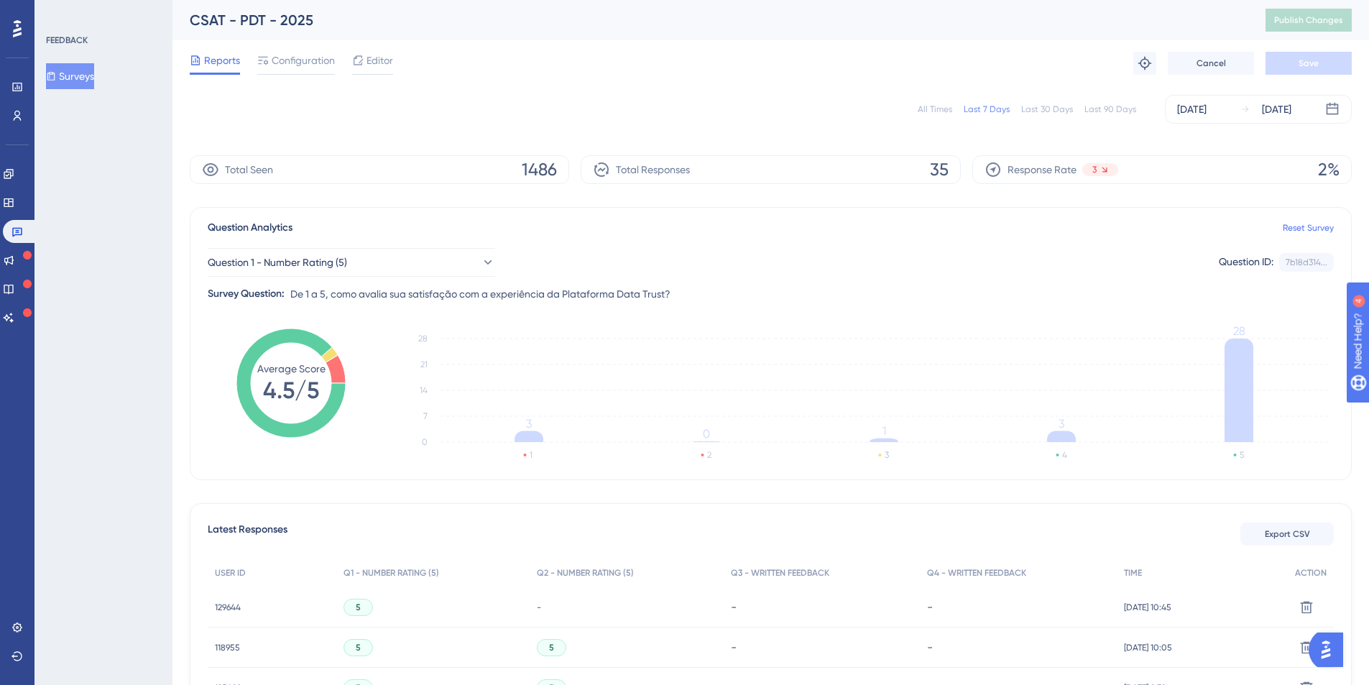
click at [939, 108] on div "All Times" at bounding box center [935, 110] width 35 height 12
